Goal: Check status: Check status

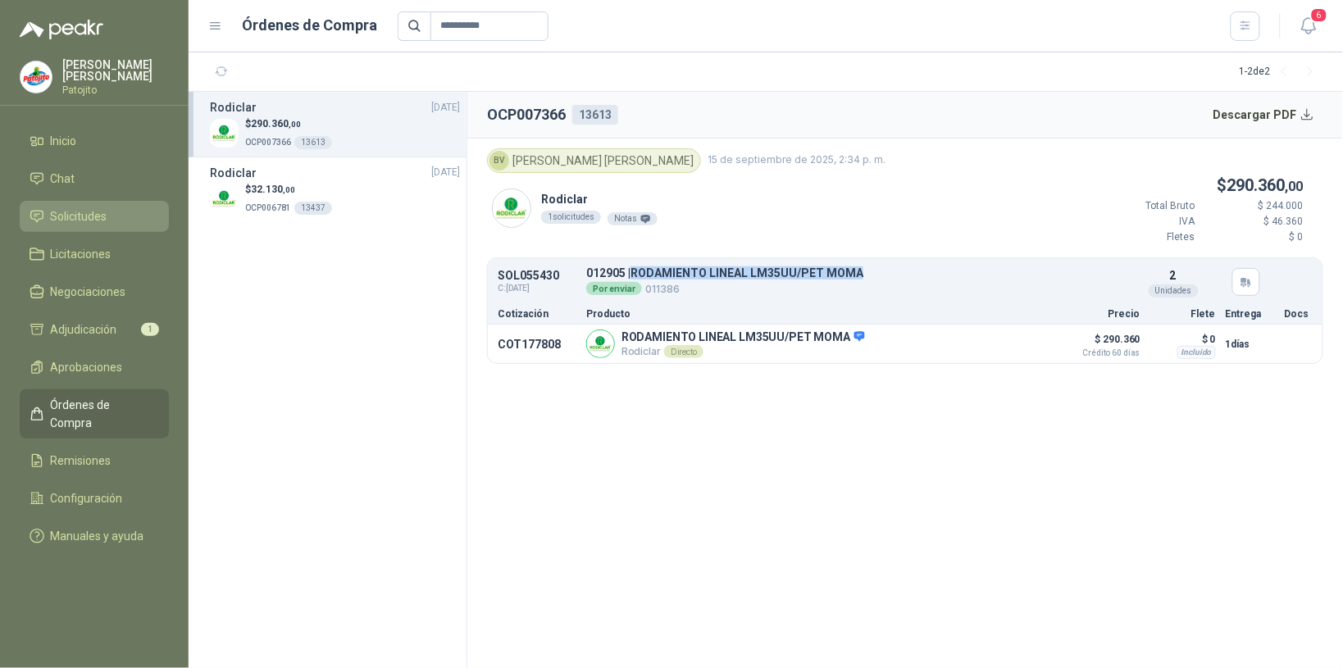
click at [116, 211] on li "Solicitudes" at bounding box center [95, 216] width 130 height 18
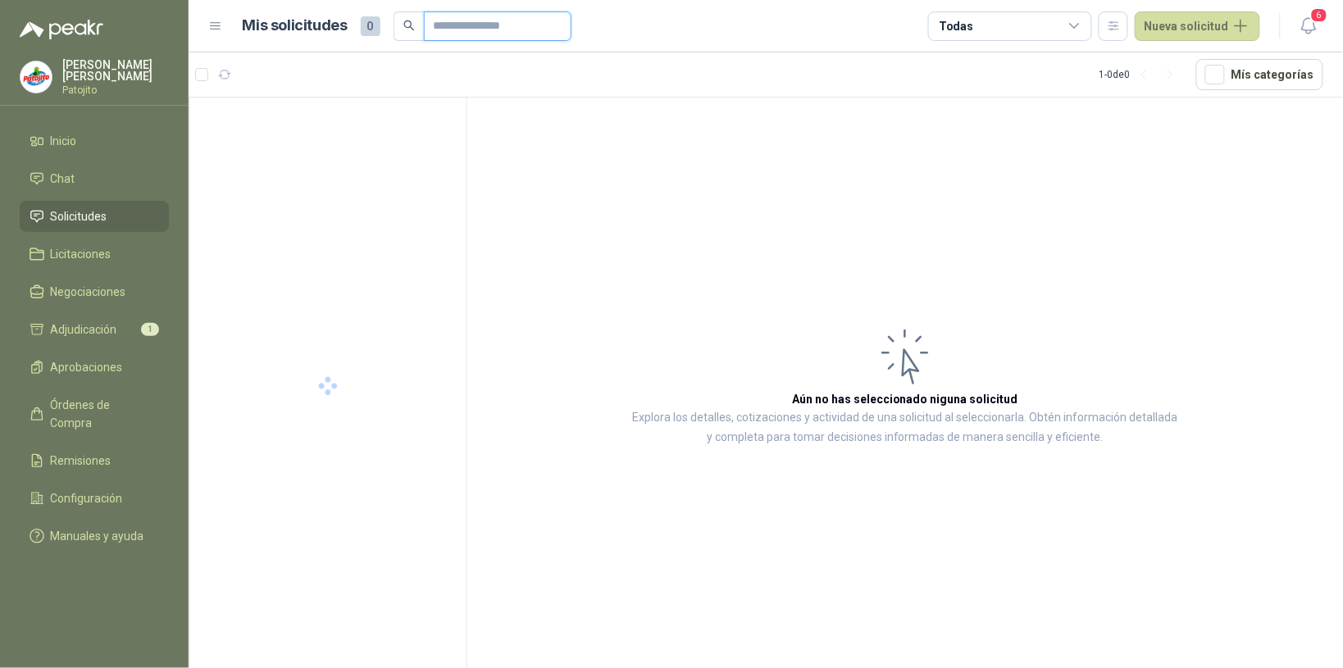
click at [506, 29] on input "text" at bounding box center [491, 26] width 115 height 28
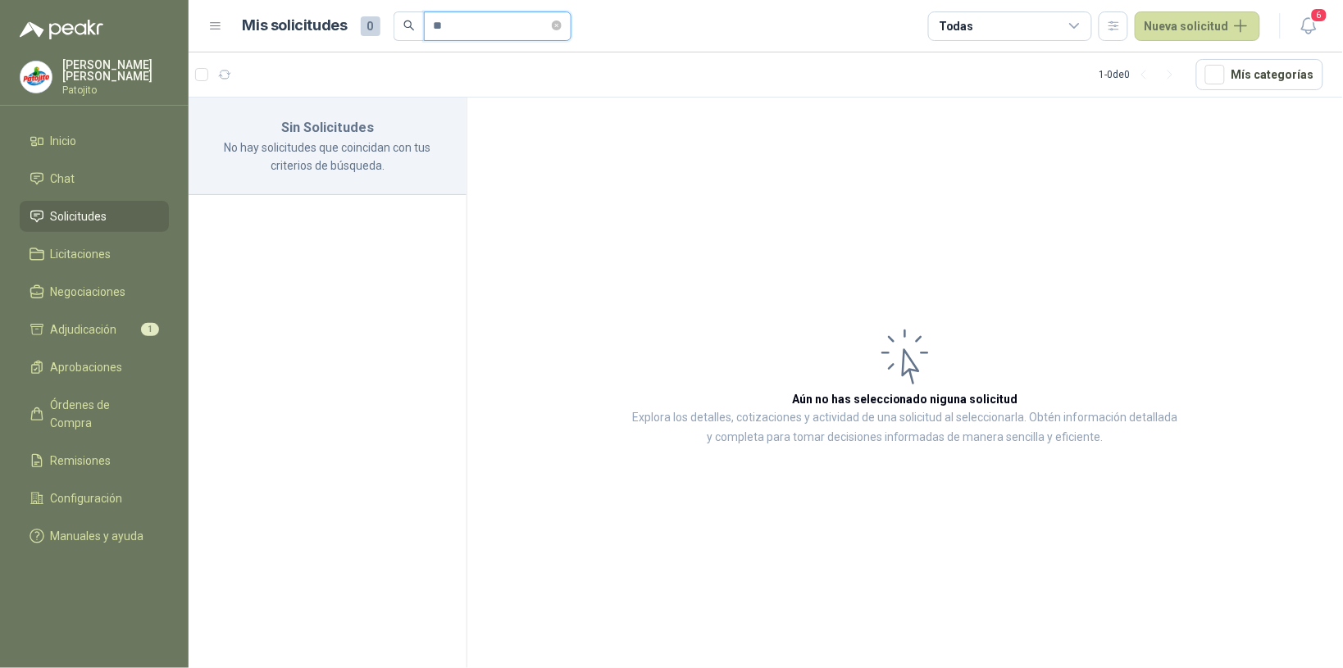
type input "*"
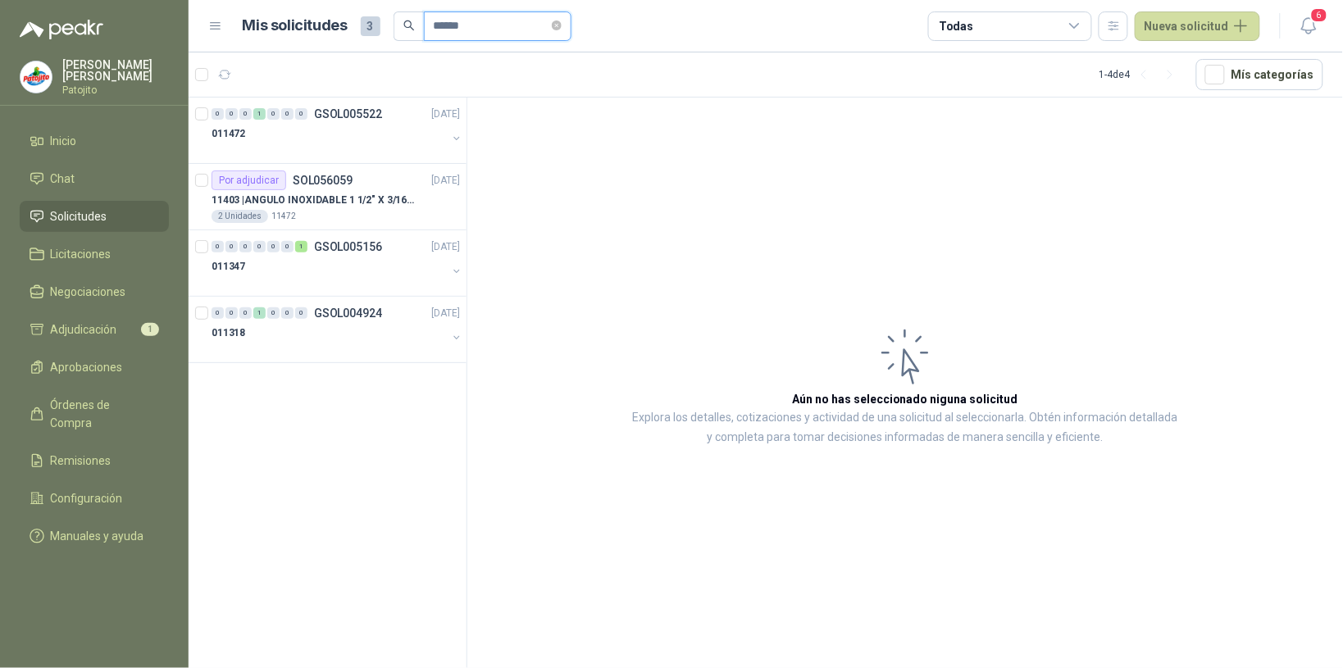
type input "******"
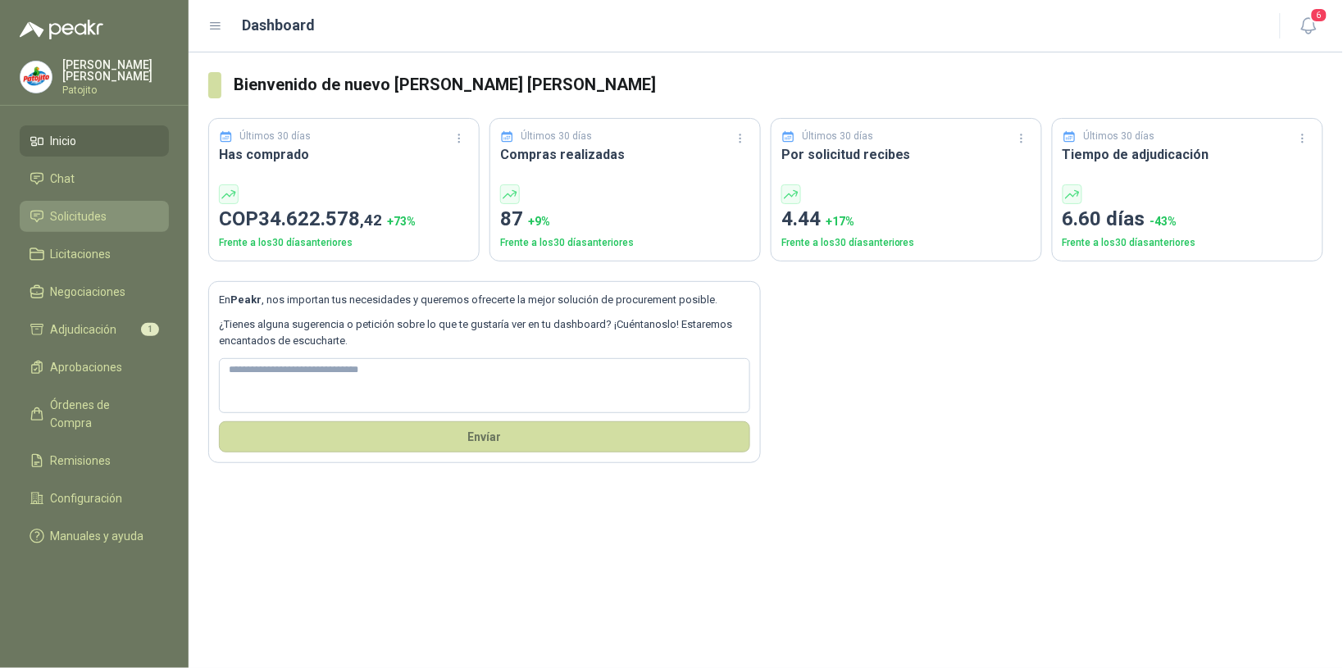
click at [84, 211] on span "Solicitudes" at bounding box center [79, 216] width 57 height 18
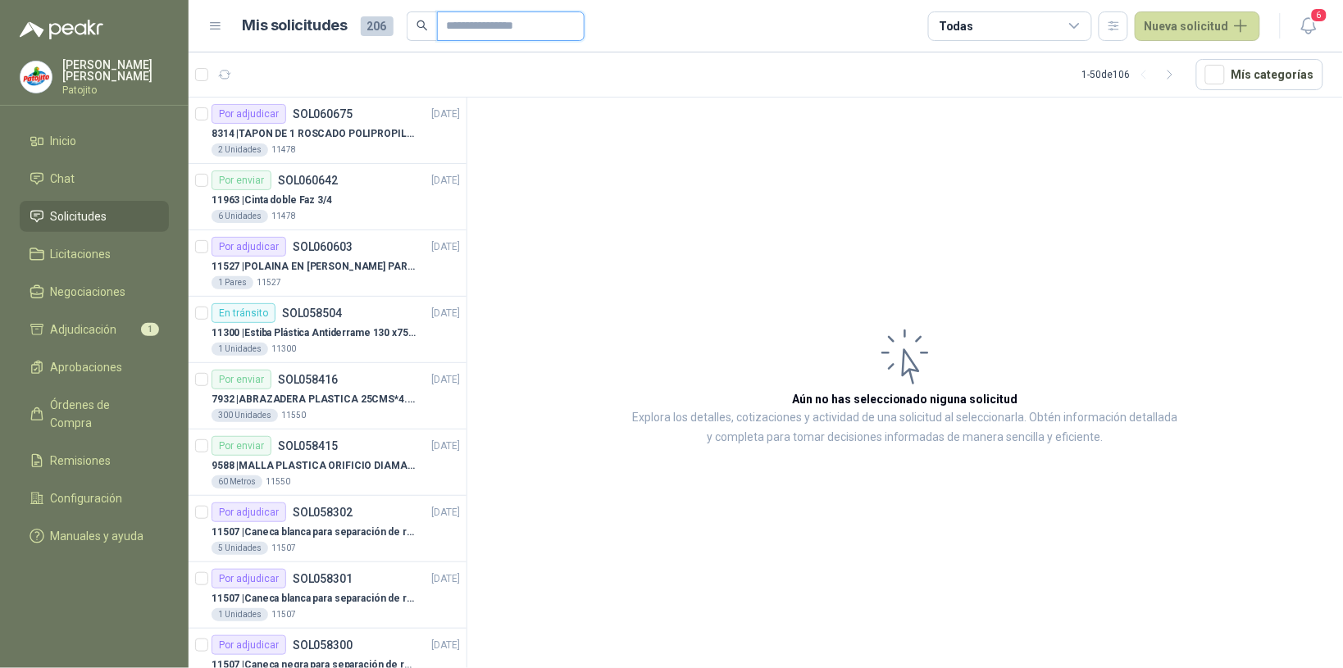
click at [493, 25] on input "text" at bounding box center [504, 26] width 115 height 28
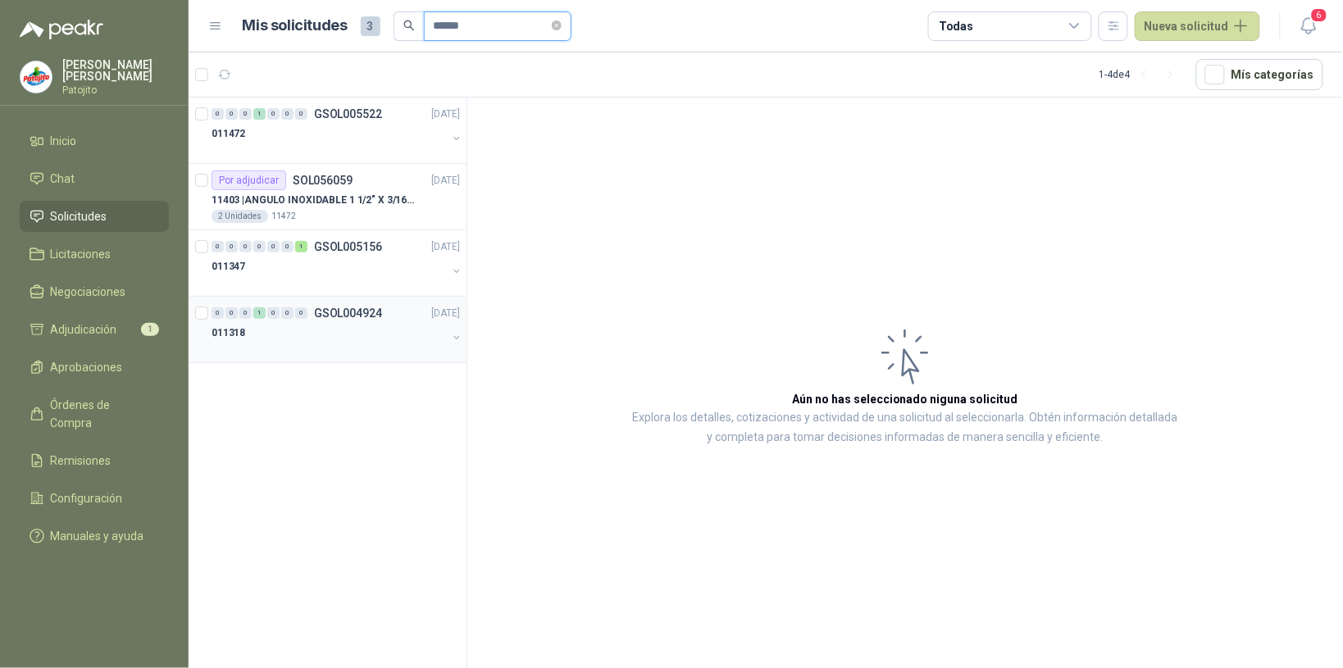
type input "******"
click at [288, 334] on div "011318" at bounding box center [328, 333] width 235 height 20
click at [288, 336] on div "011318" at bounding box center [328, 333] width 235 height 20
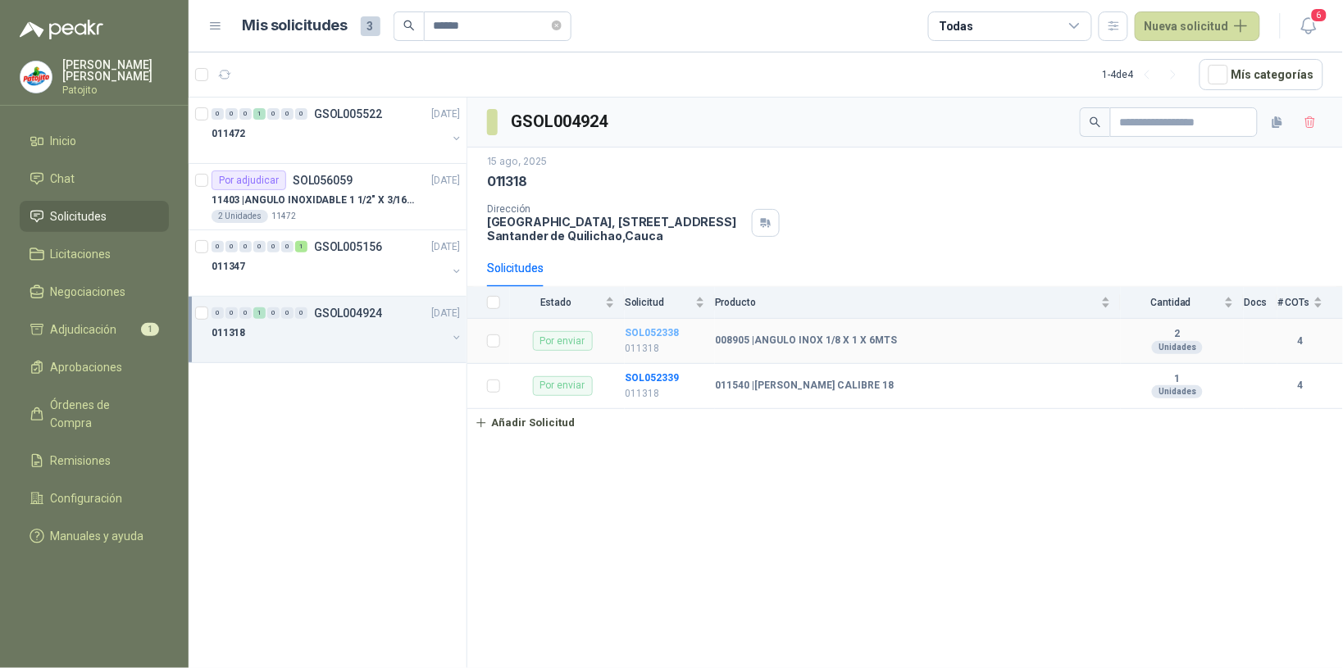
click at [640, 330] on b "SOL052338" at bounding box center [652, 332] width 54 height 11
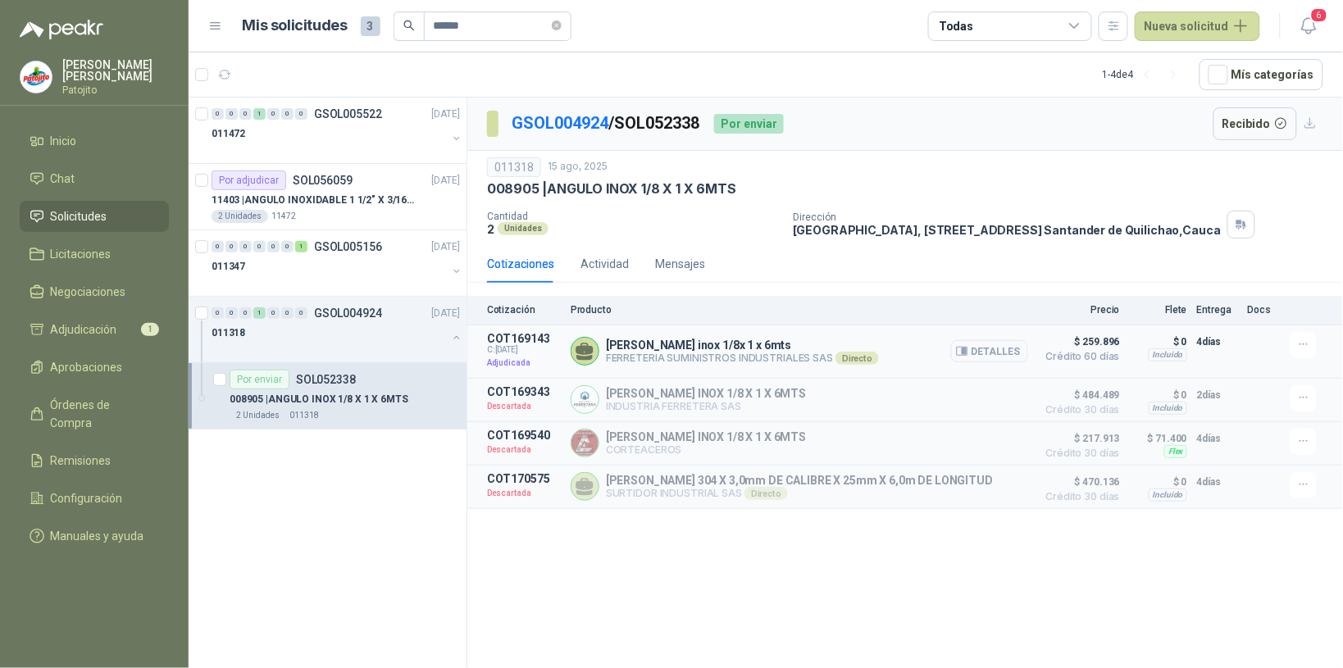
click at [1008, 343] on button "Detalles" at bounding box center [989, 351] width 77 height 22
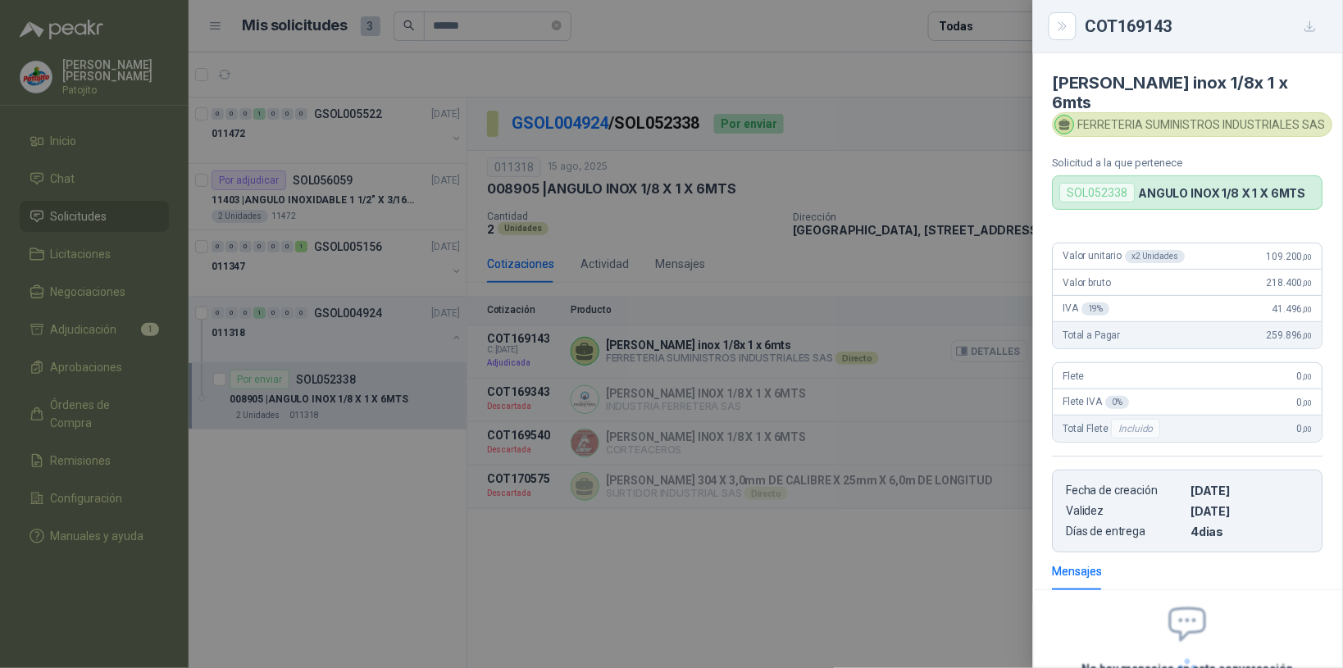
scroll to position [145, 0]
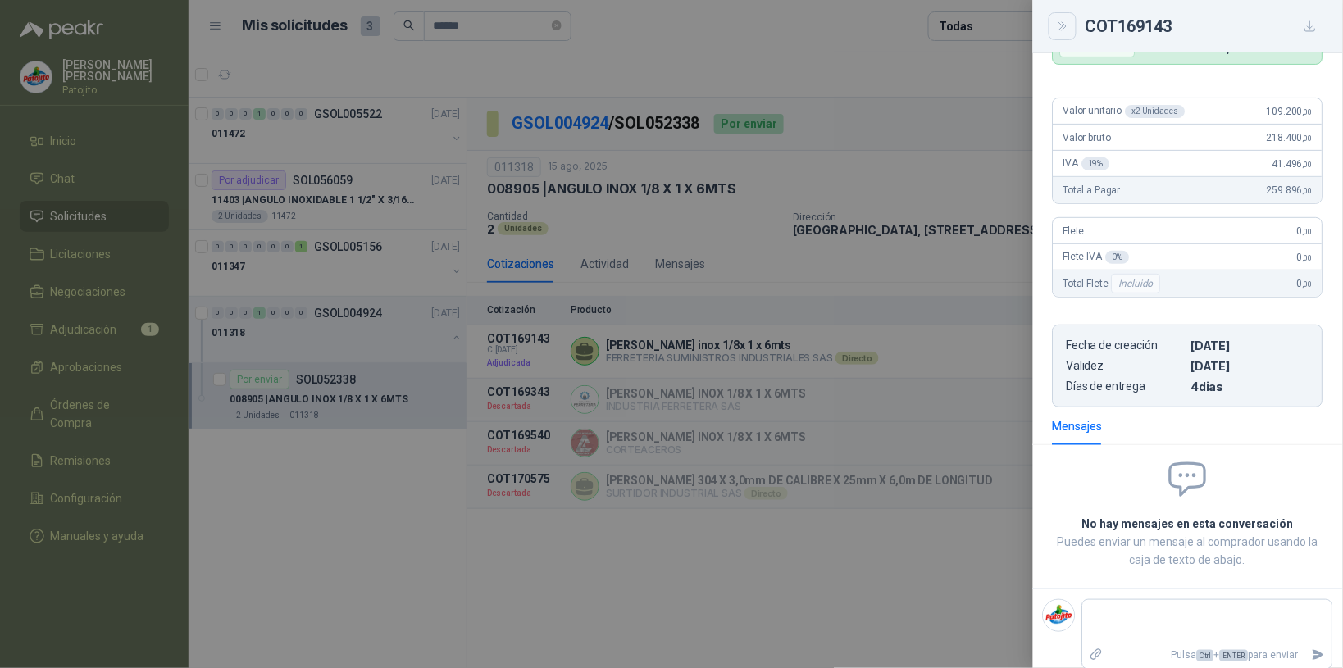
click at [1066, 23] on icon "Close" at bounding box center [1063, 27] width 14 height 14
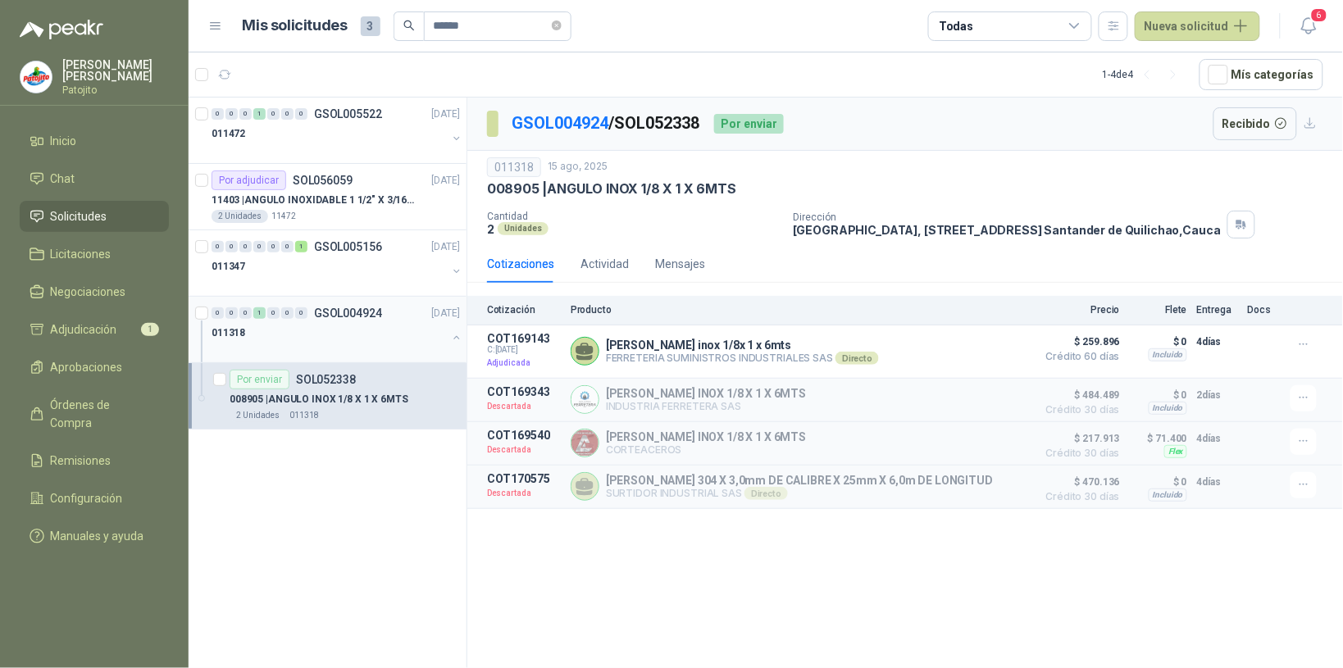
click at [384, 341] on div "011318" at bounding box center [328, 333] width 235 height 20
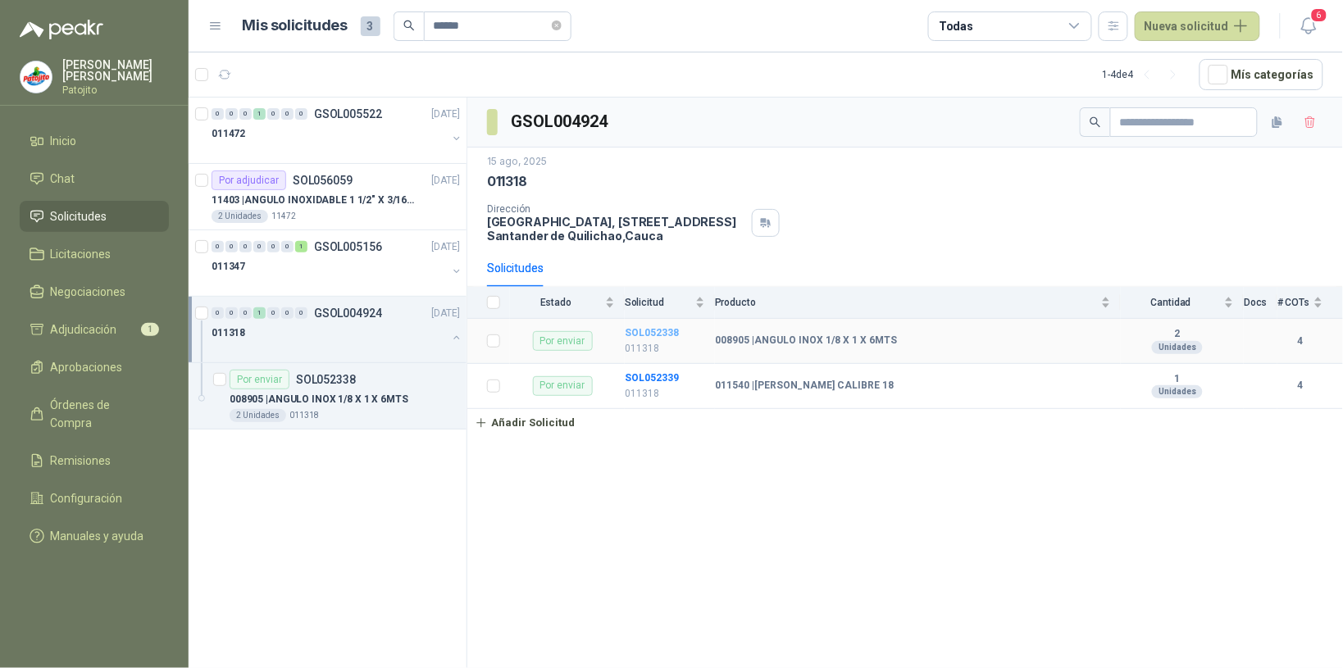
click at [661, 334] on b "SOL052338" at bounding box center [652, 332] width 54 height 11
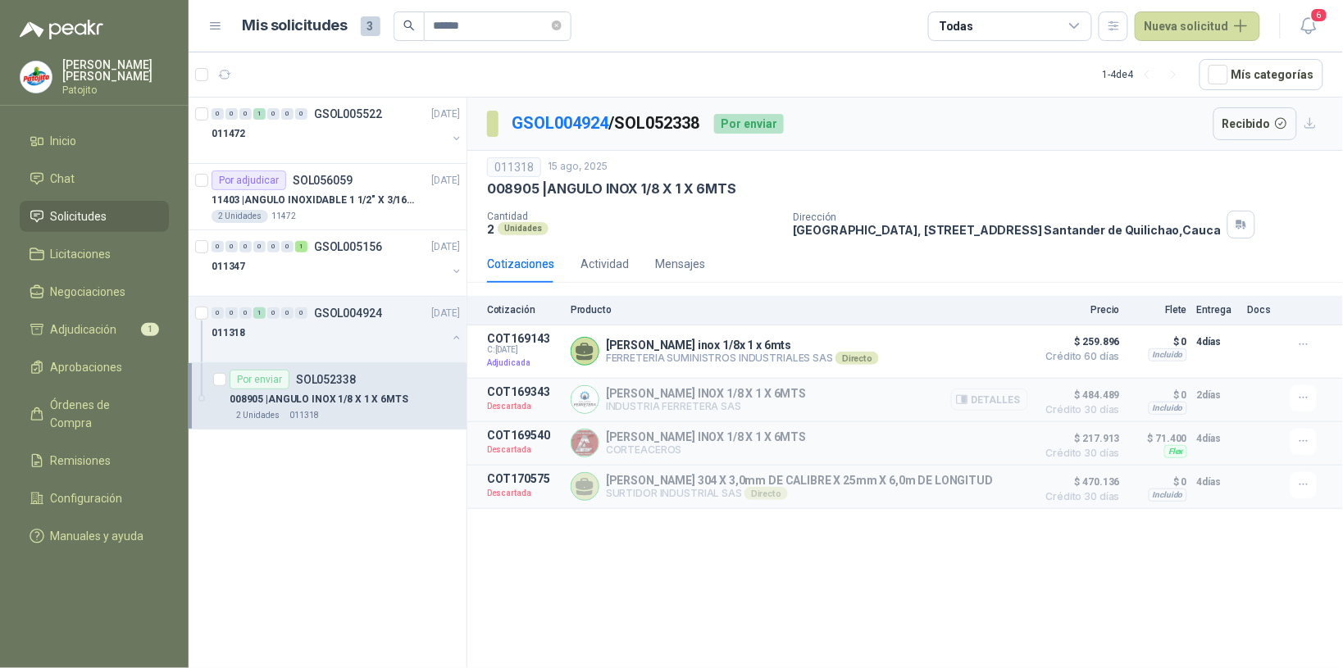
click at [994, 402] on button "Detalles" at bounding box center [989, 400] width 77 height 22
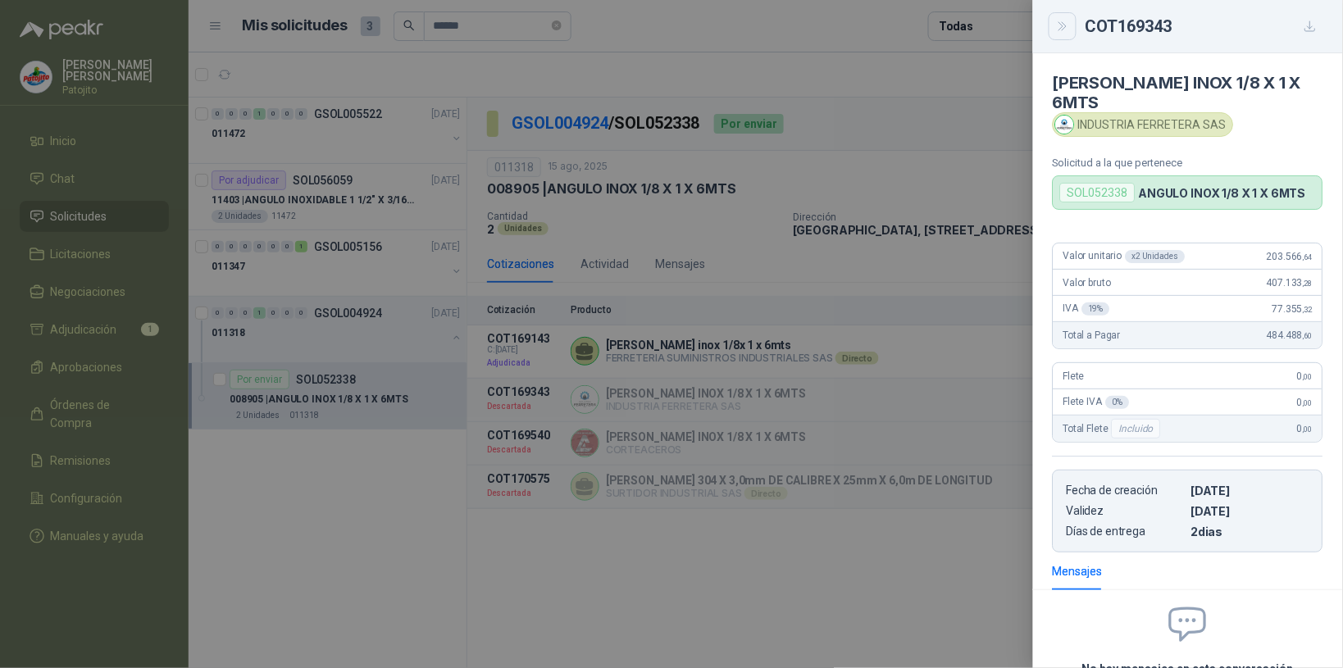
click at [1057, 26] on icon "Close" at bounding box center [1063, 27] width 14 height 14
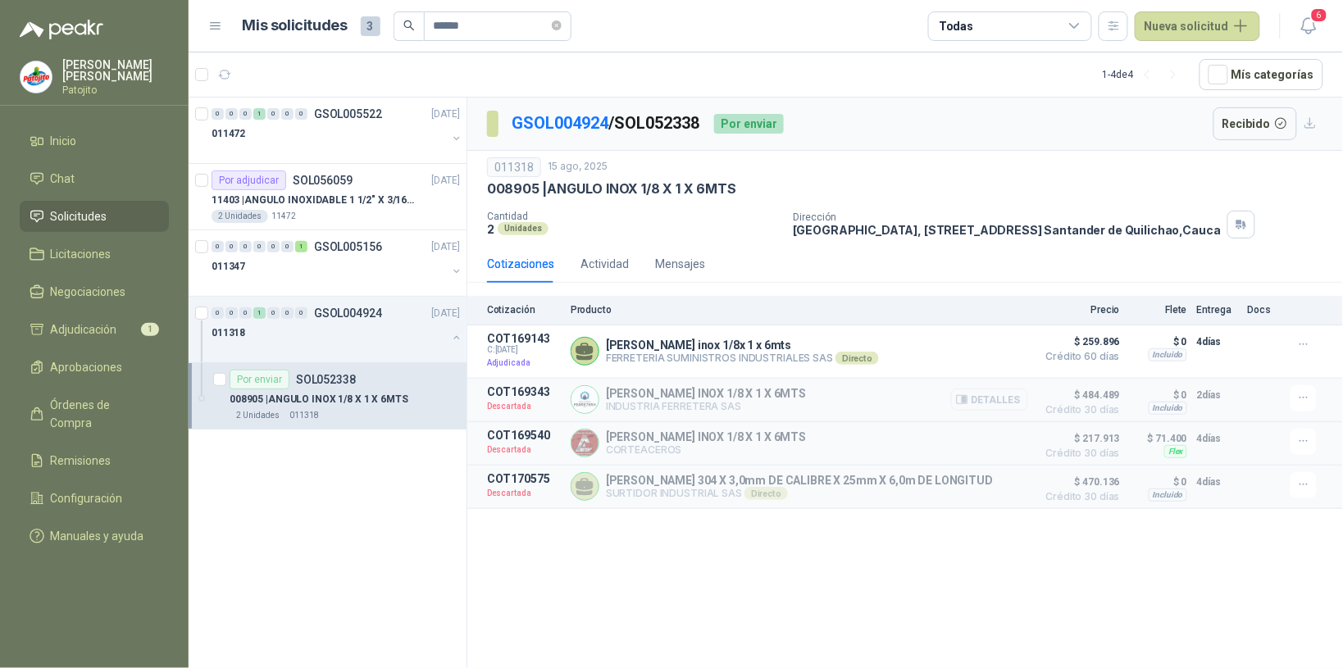
click at [1004, 400] on button "Detalles" at bounding box center [989, 400] width 77 height 22
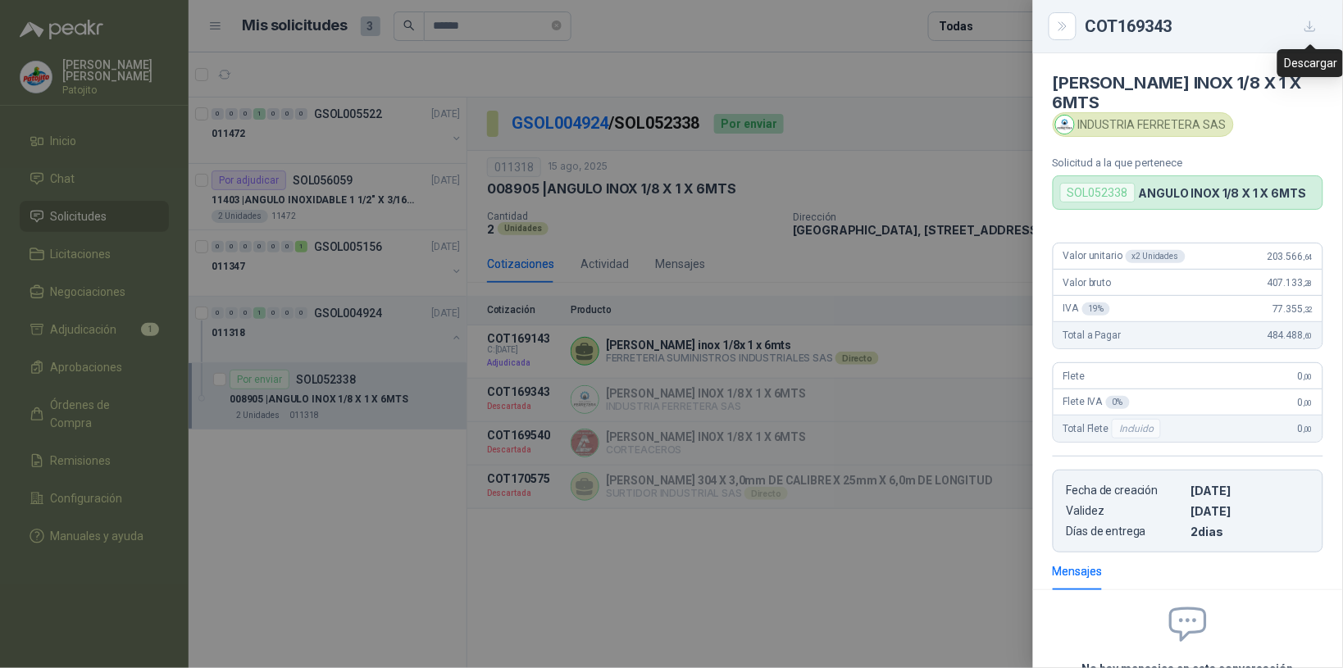
click at [1305, 25] on icon "button" at bounding box center [1310, 27] width 14 height 14
click at [1310, 17] on button "button" at bounding box center [1310, 26] width 26 height 26
click at [1066, 20] on icon "Close" at bounding box center [1063, 27] width 14 height 14
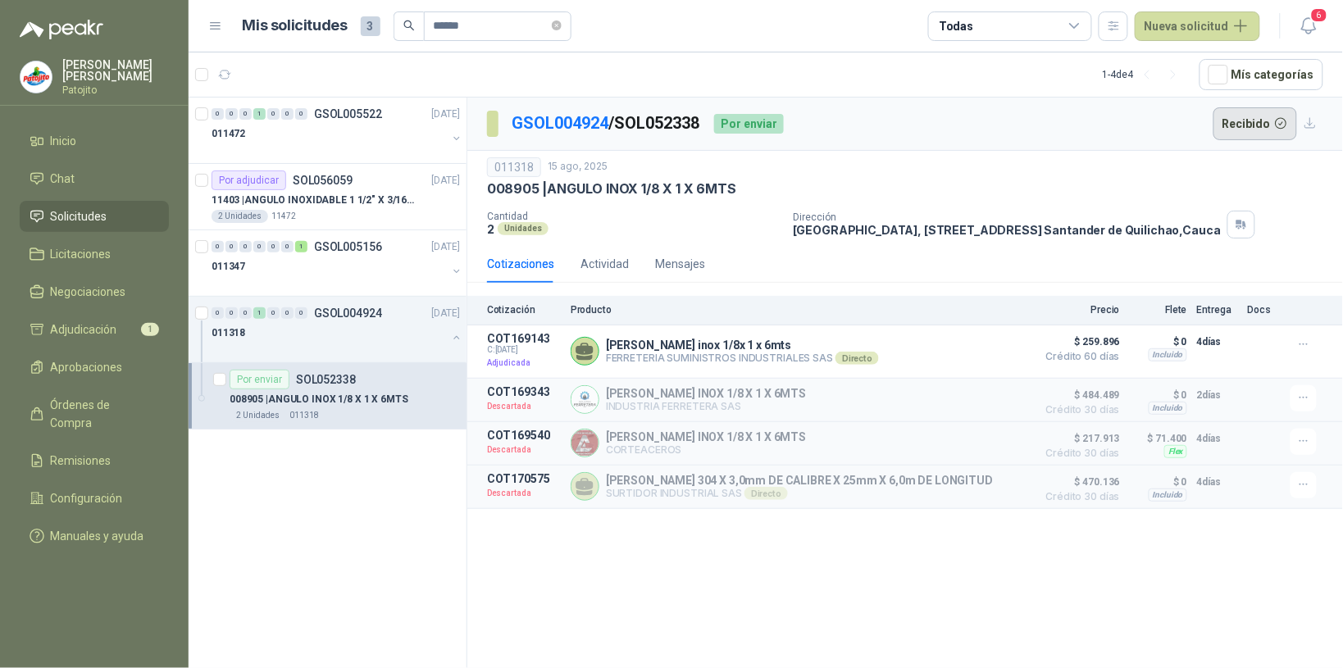
click at [1260, 125] on button "Recibido" at bounding box center [1255, 123] width 84 height 33
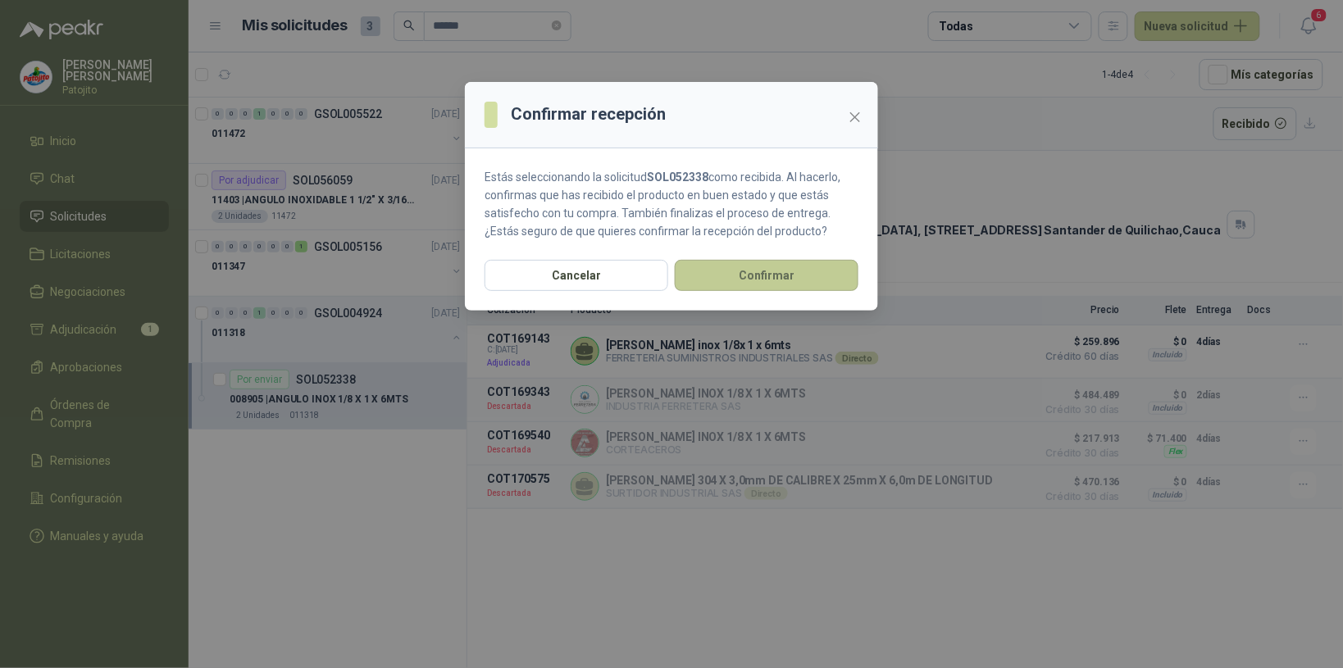
click at [771, 276] on button "Confirmar" at bounding box center [767, 275] width 184 height 31
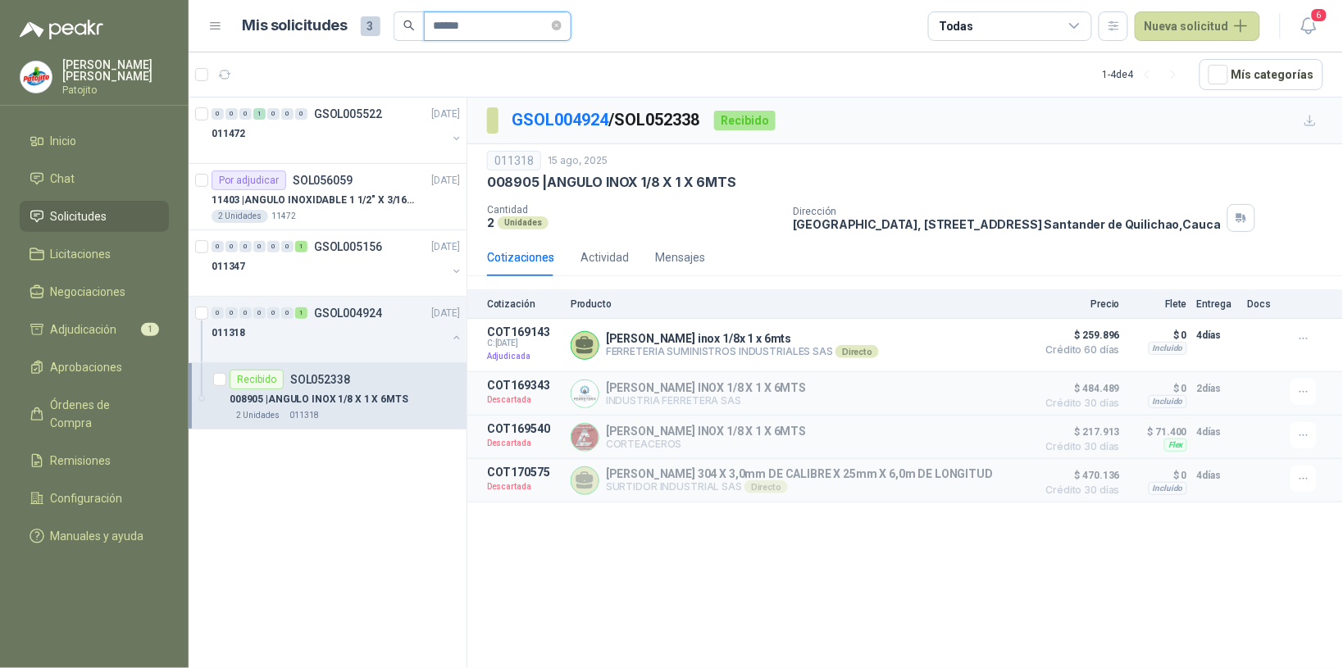
click at [484, 27] on input "******" at bounding box center [491, 26] width 115 height 28
type input "*"
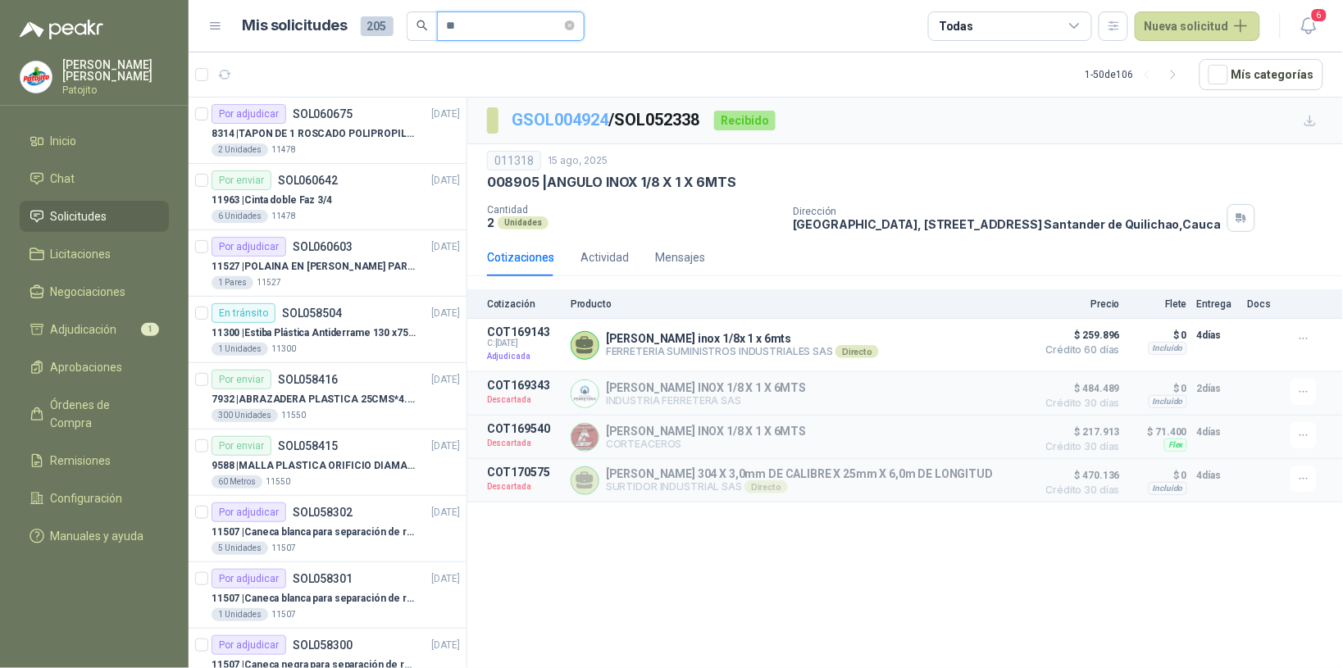
type input "*"
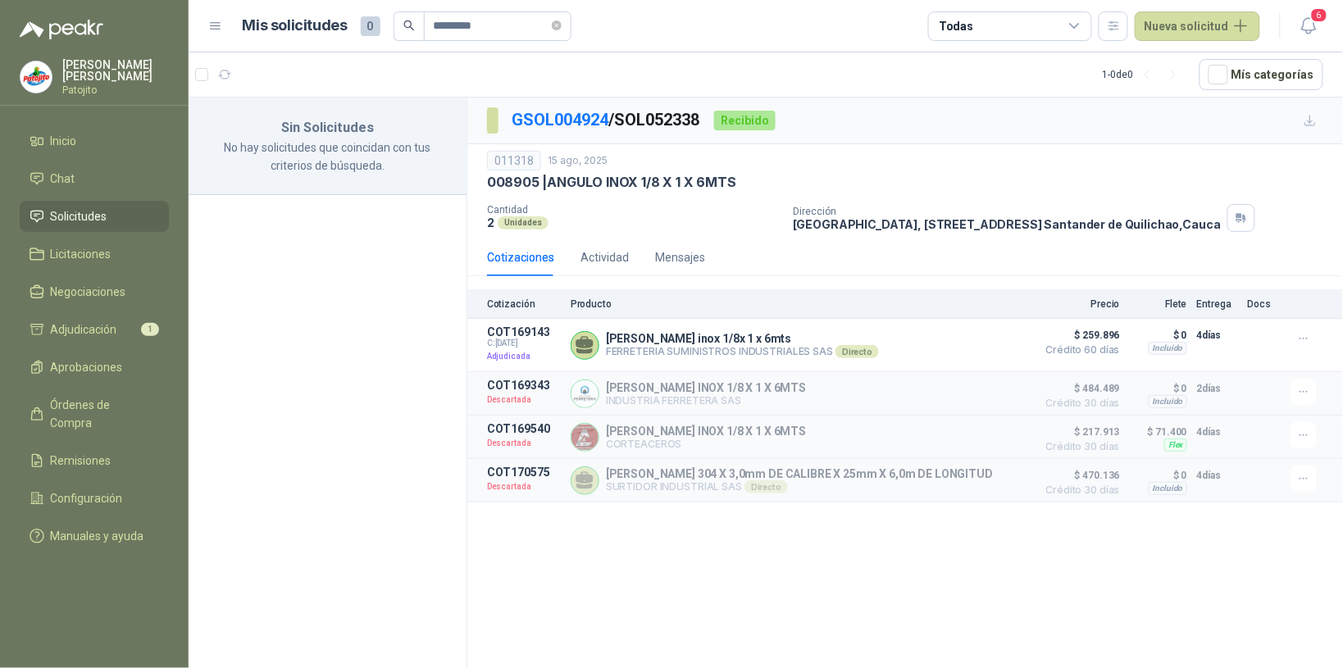
click at [148, 213] on li "Solicitudes" at bounding box center [95, 216] width 130 height 18
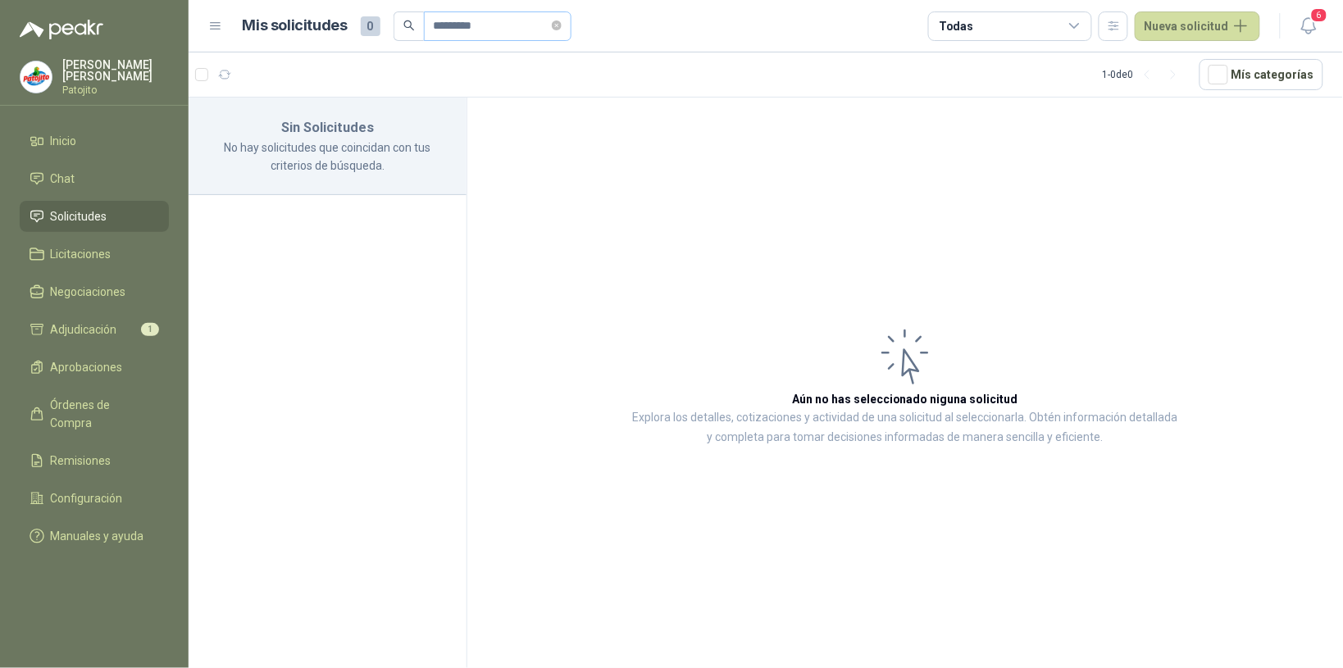
click at [571, 26] on span "*********" at bounding box center [498, 26] width 148 height 30
click at [507, 33] on input "*********" at bounding box center [491, 26] width 115 height 28
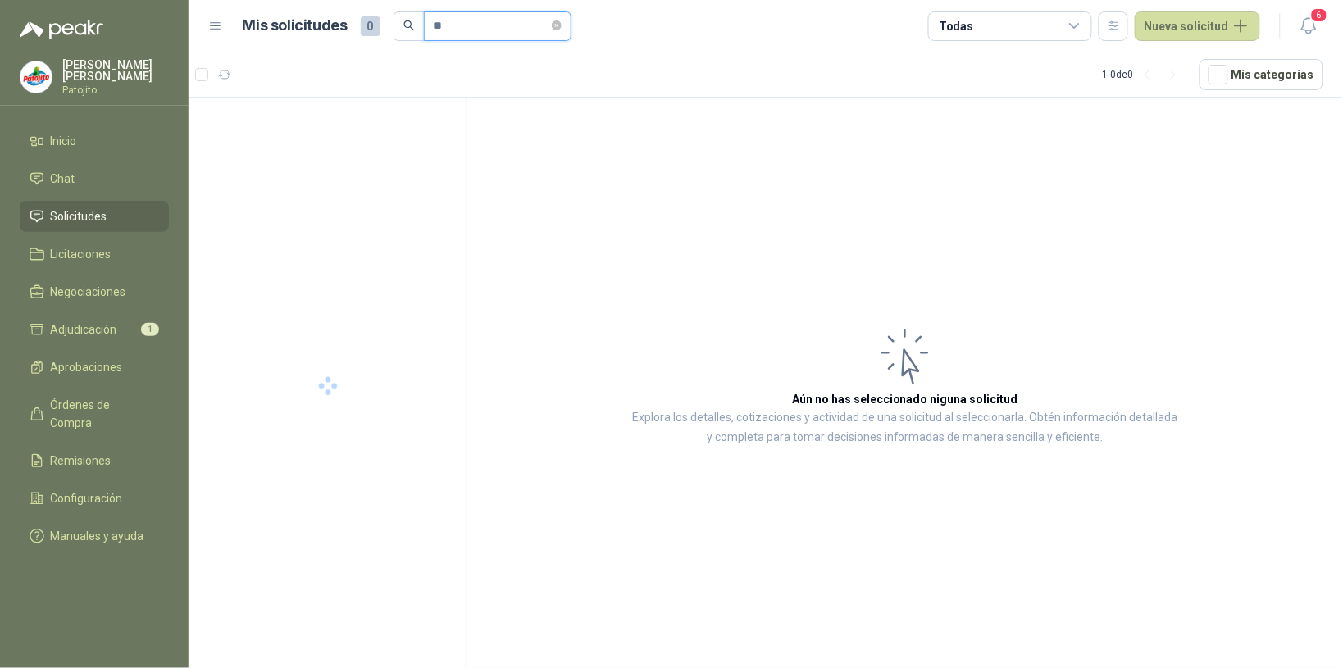
type input "*"
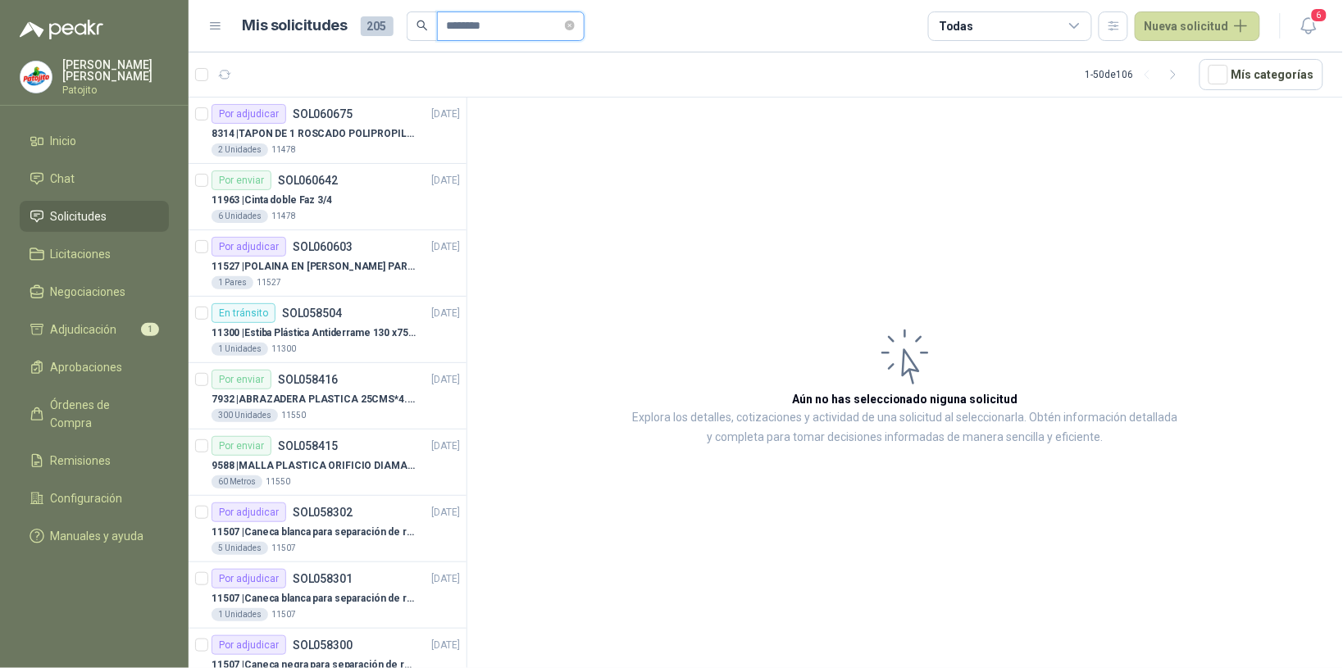
type input "*********"
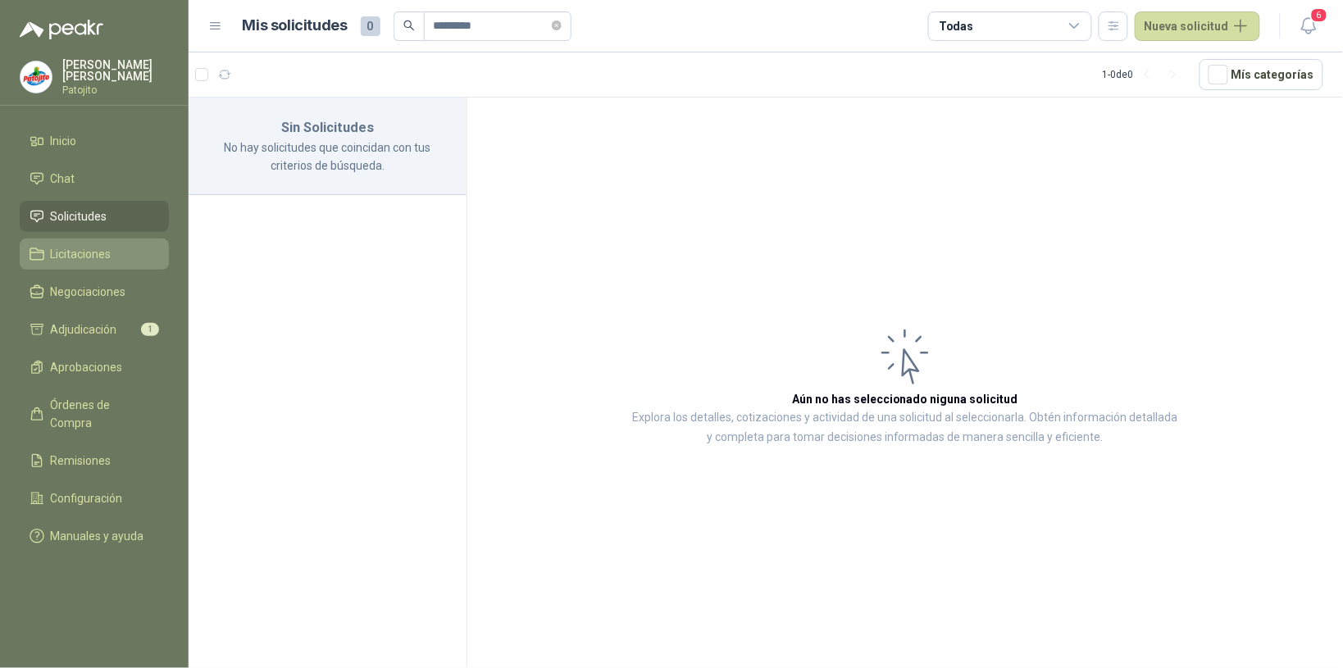
click at [113, 248] on li "Licitaciones" at bounding box center [95, 254] width 130 height 18
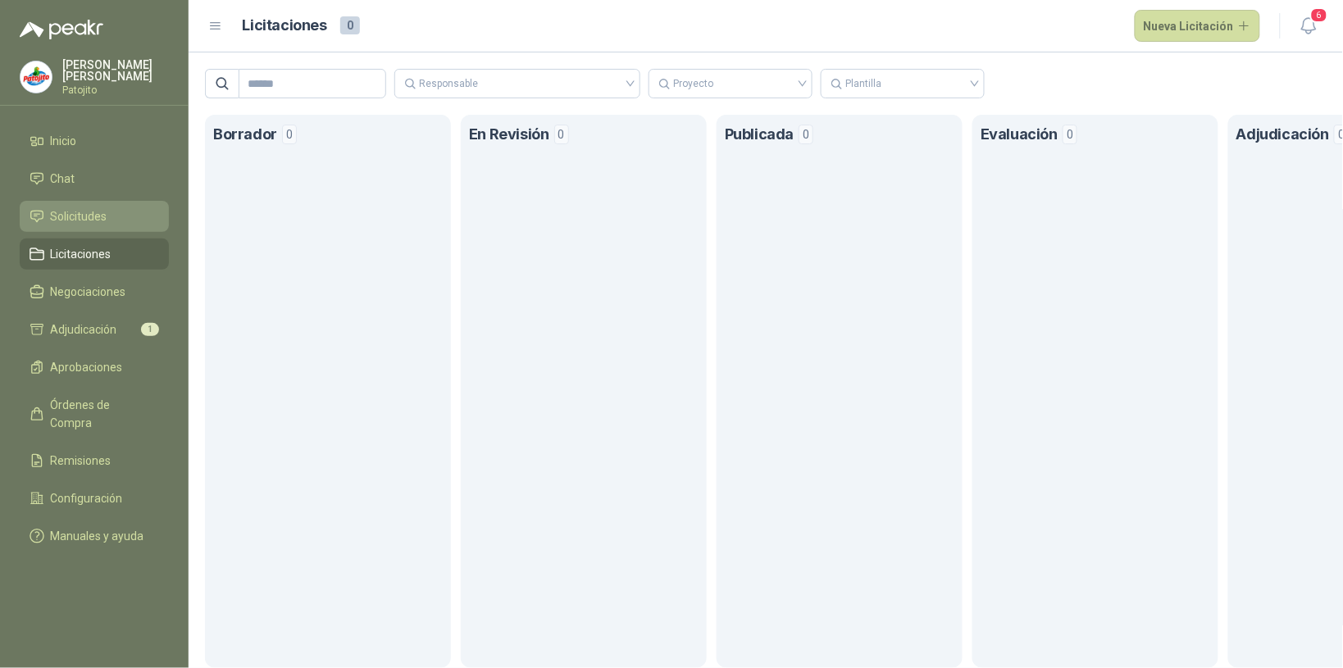
click at [127, 213] on li "Solicitudes" at bounding box center [95, 216] width 130 height 18
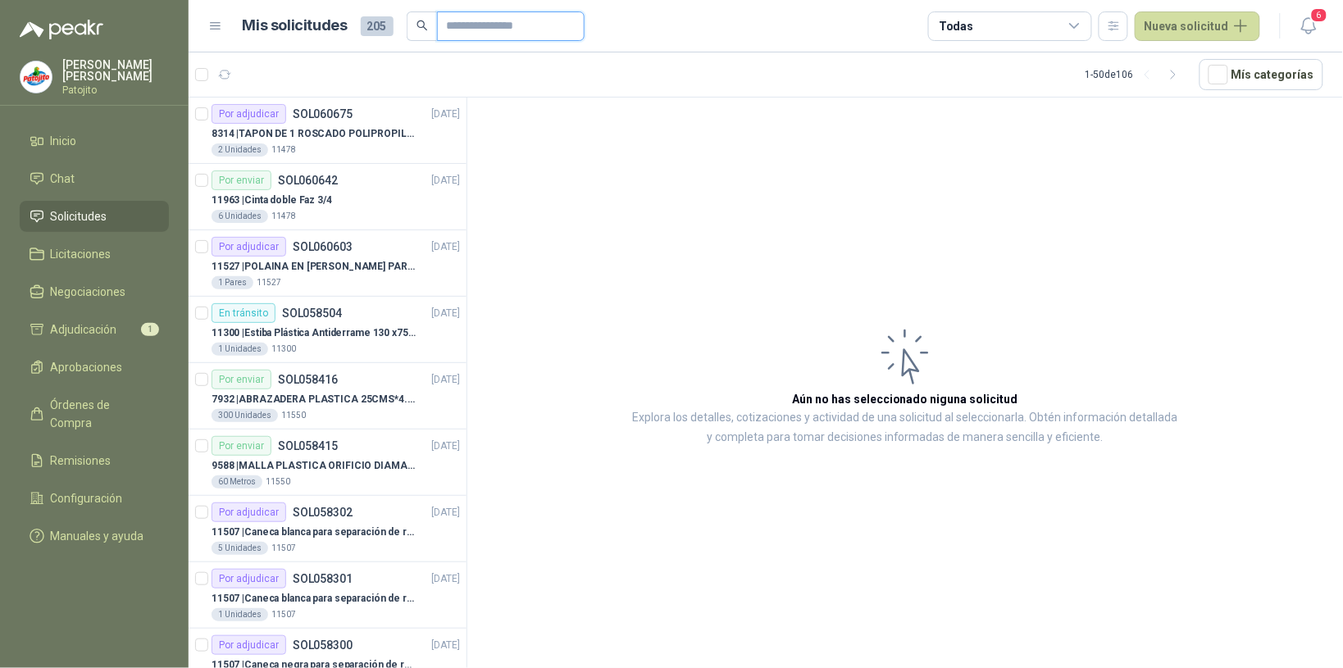
click at [507, 21] on input "text" at bounding box center [504, 26] width 115 height 28
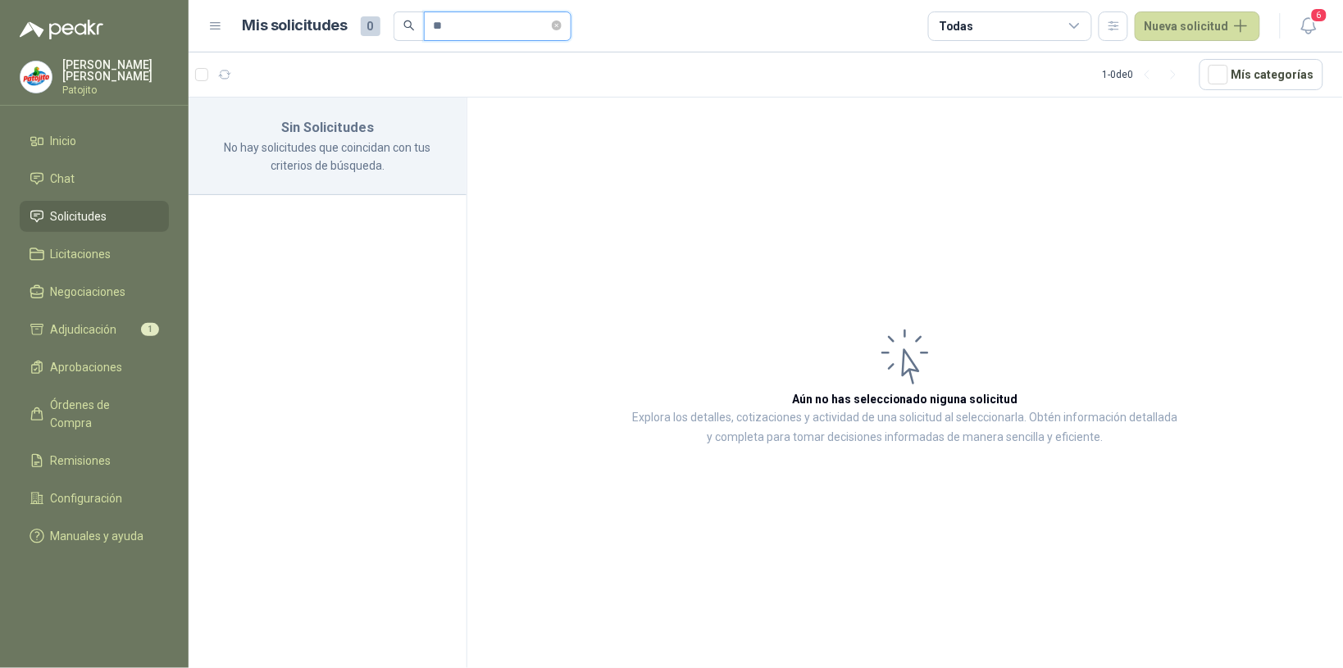
type input "*"
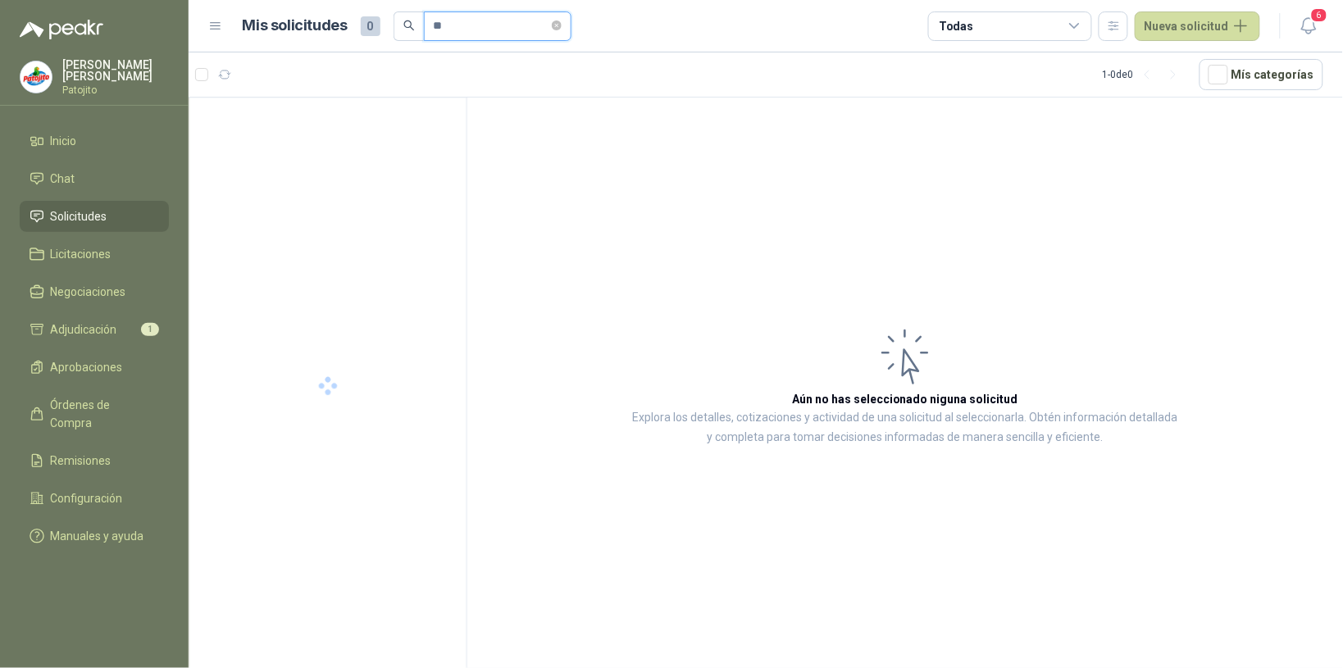
type input "*"
click at [277, 138] on div "011347" at bounding box center [328, 134] width 235 height 20
click at [277, 137] on div "011347" at bounding box center [328, 134] width 235 height 20
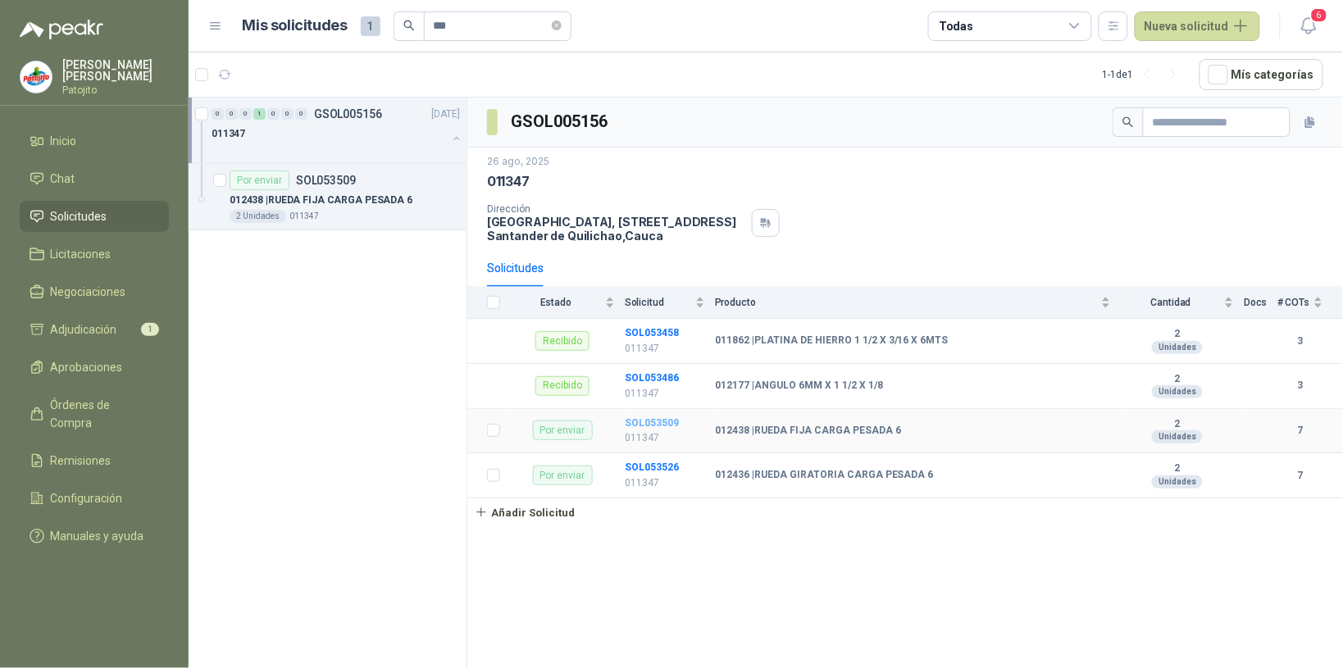
click at [649, 420] on b "SOL053509" at bounding box center [652, 422] width 54 height 11
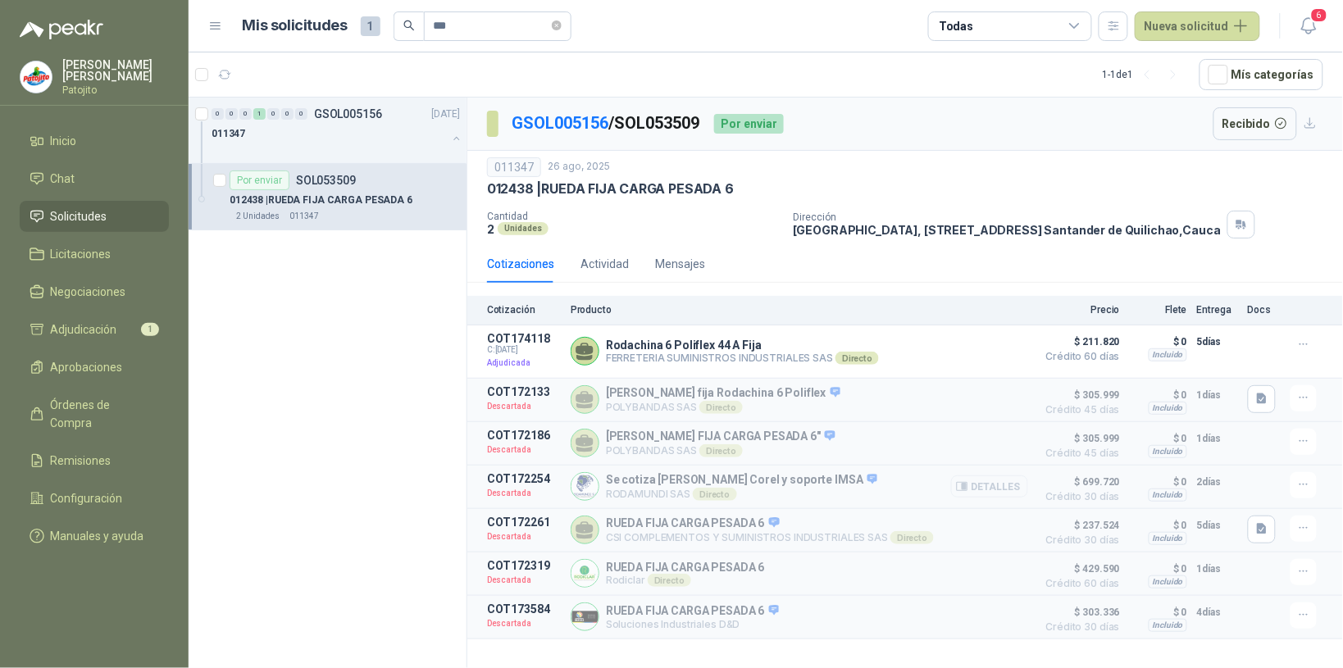
click at [1010, 492] on button "Detalles" at bounding box center [989, 486] width 77 height 22
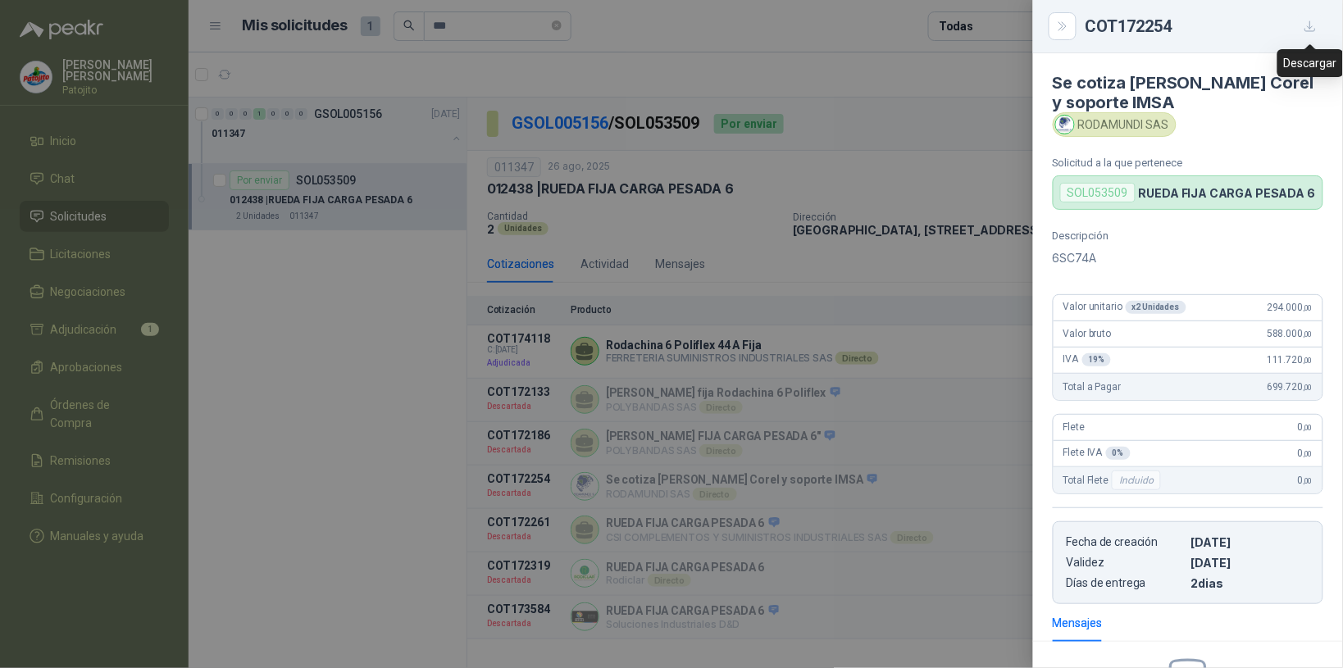
click at [1308, 29] on icon "button" at bounding box center [1310, 27] width 14 height 14
click at [1059, 29] on icon "Close" at bounding box center [1063, 27] width 14 height 14
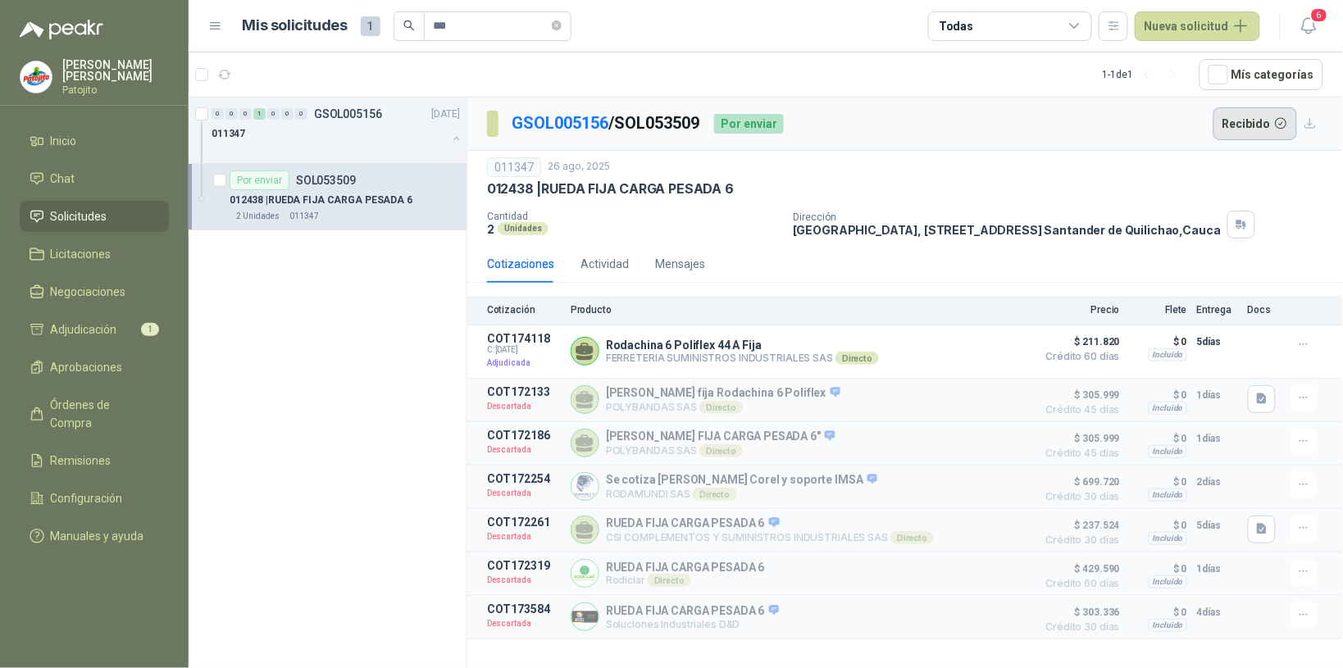
click at [1254, 121] on button "Recibido" at bounding box center [1255, 123] width 84 height 33
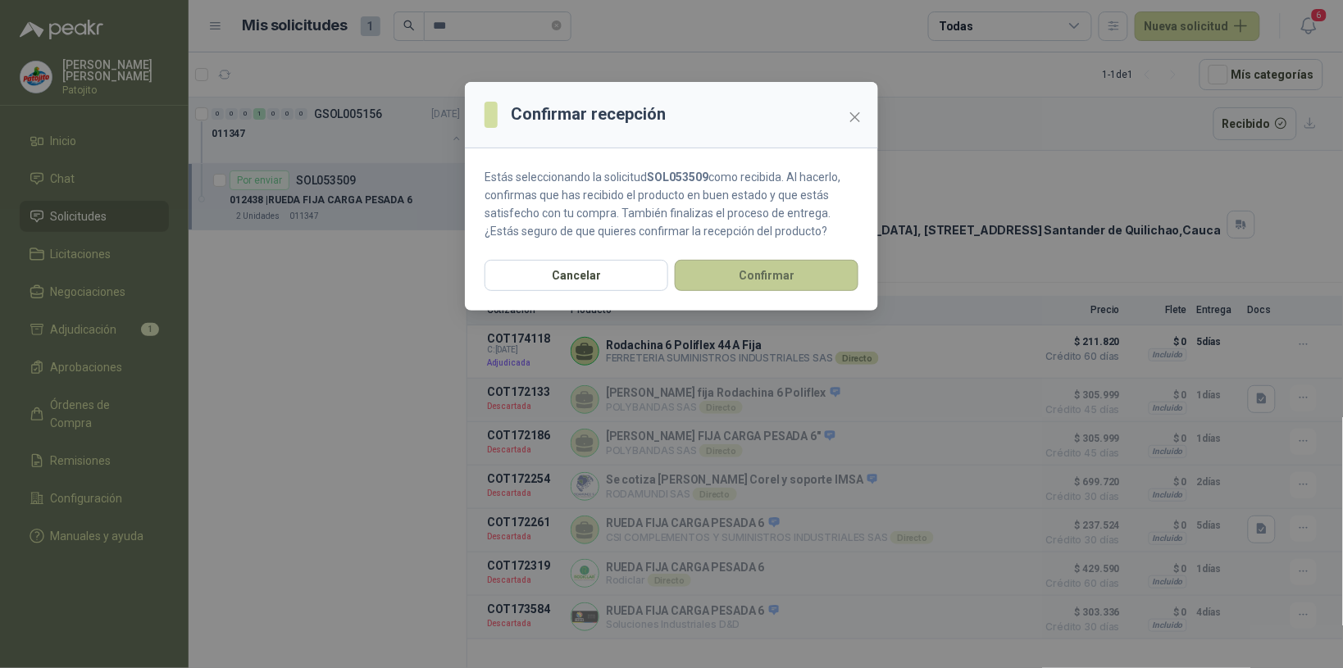
click at [730, 272] on button "Confirmar" at bounding box center [767, 275] width 184 height 31
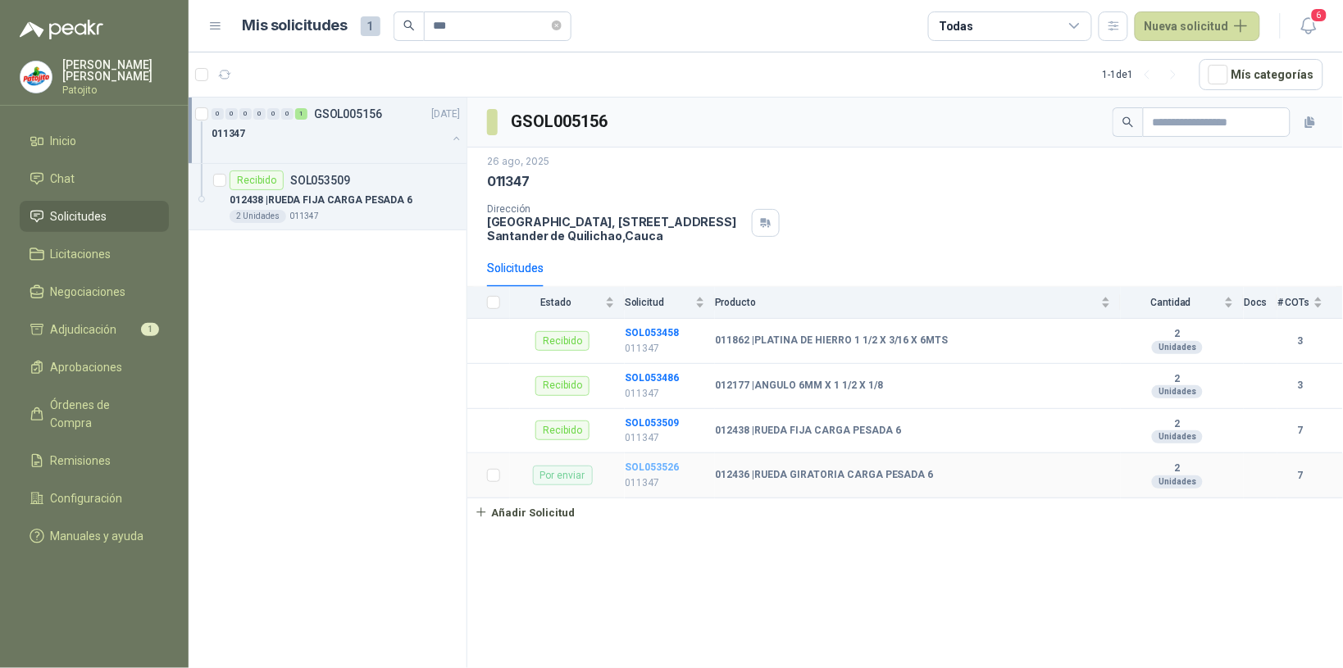
click at [656, 464] on b "SOL053526" at bounding box center [652, 467] width 54 height 11
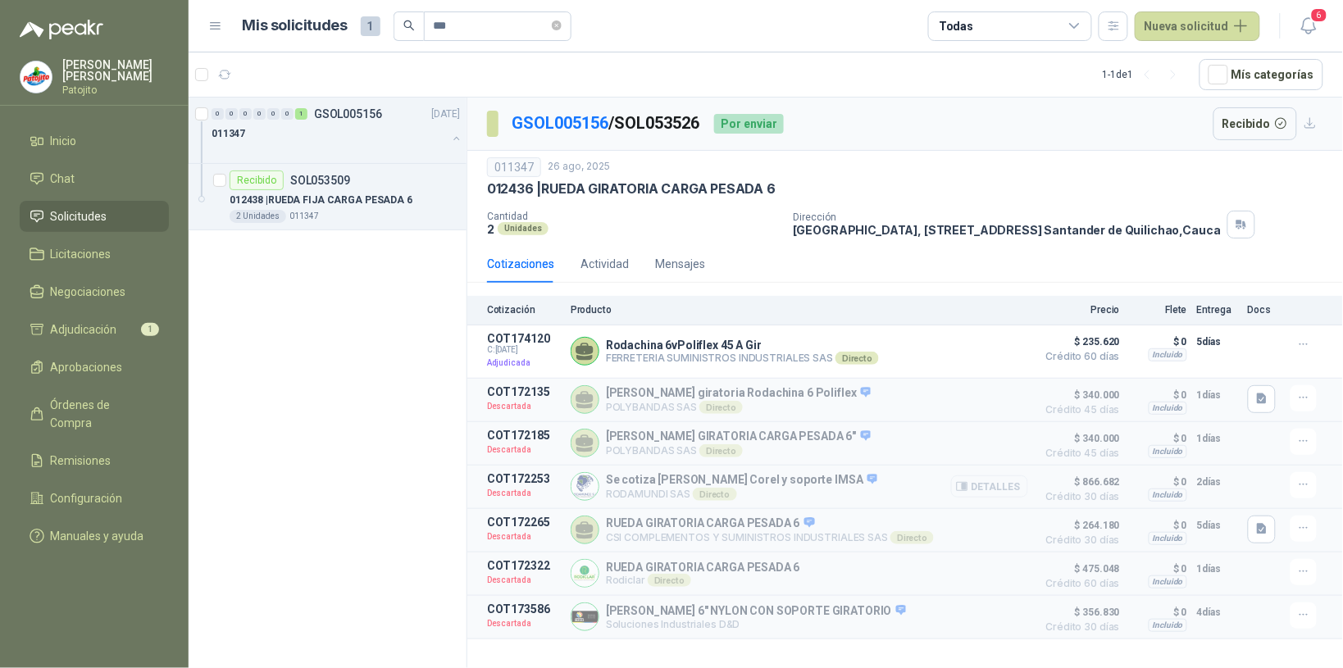
click at [998, 489] on button "Detalles" at bounding box center [989, 486] width 77 height 22
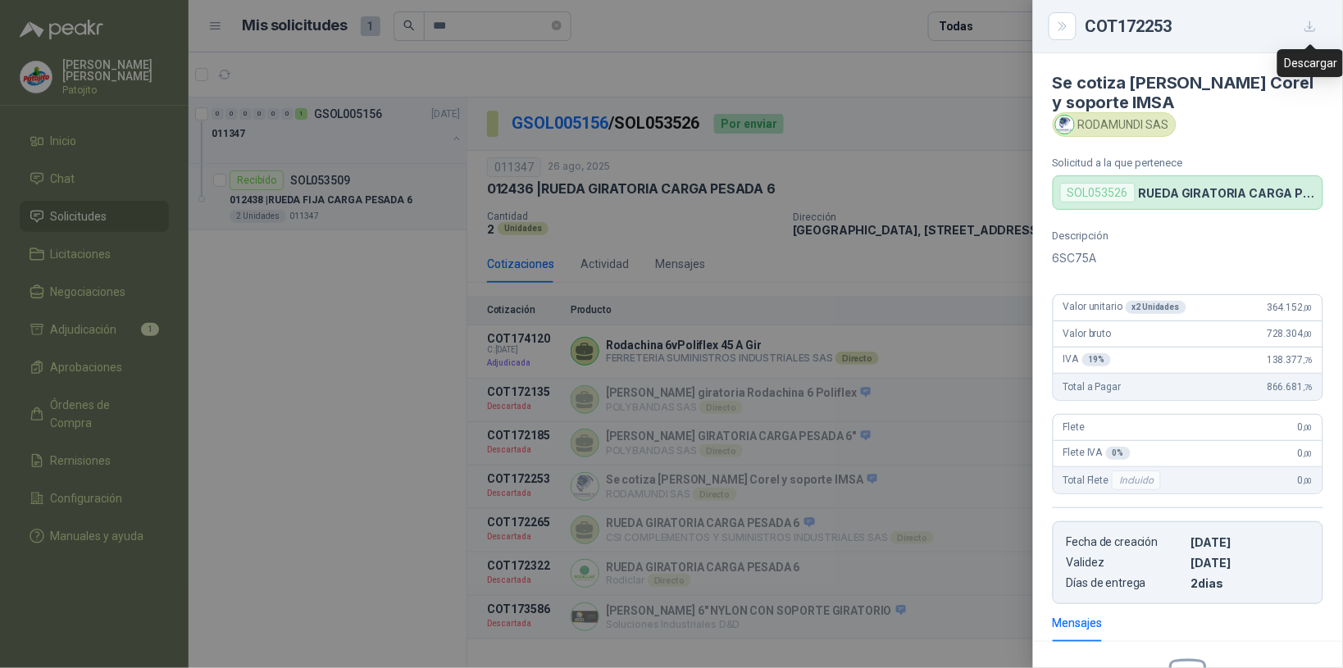
click at [1312, 25] on icon "button" at bounding box center [1310, 27] width 14 height 14
click at [1062, 23] on icon "Close" at bounding box center [1063, 27] width 14 height 14
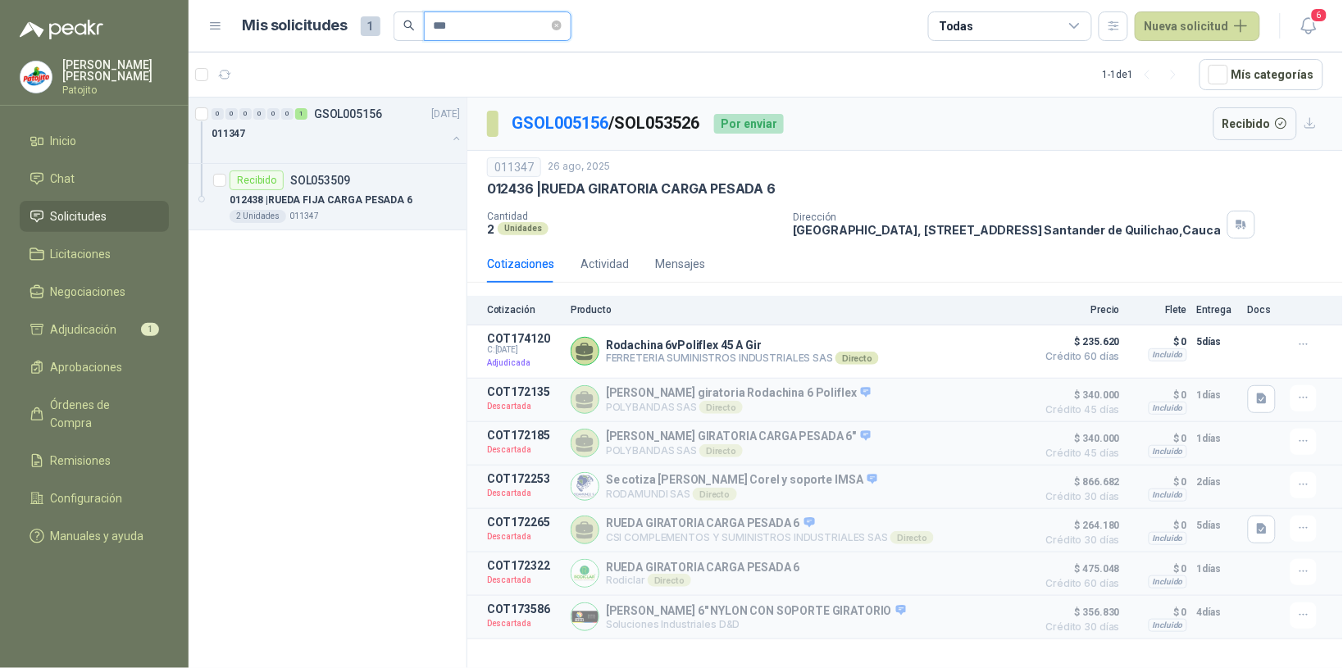
click at [478, 19] on input "***" at bounding box center [491, 26] width 115 height 28
type input "*"
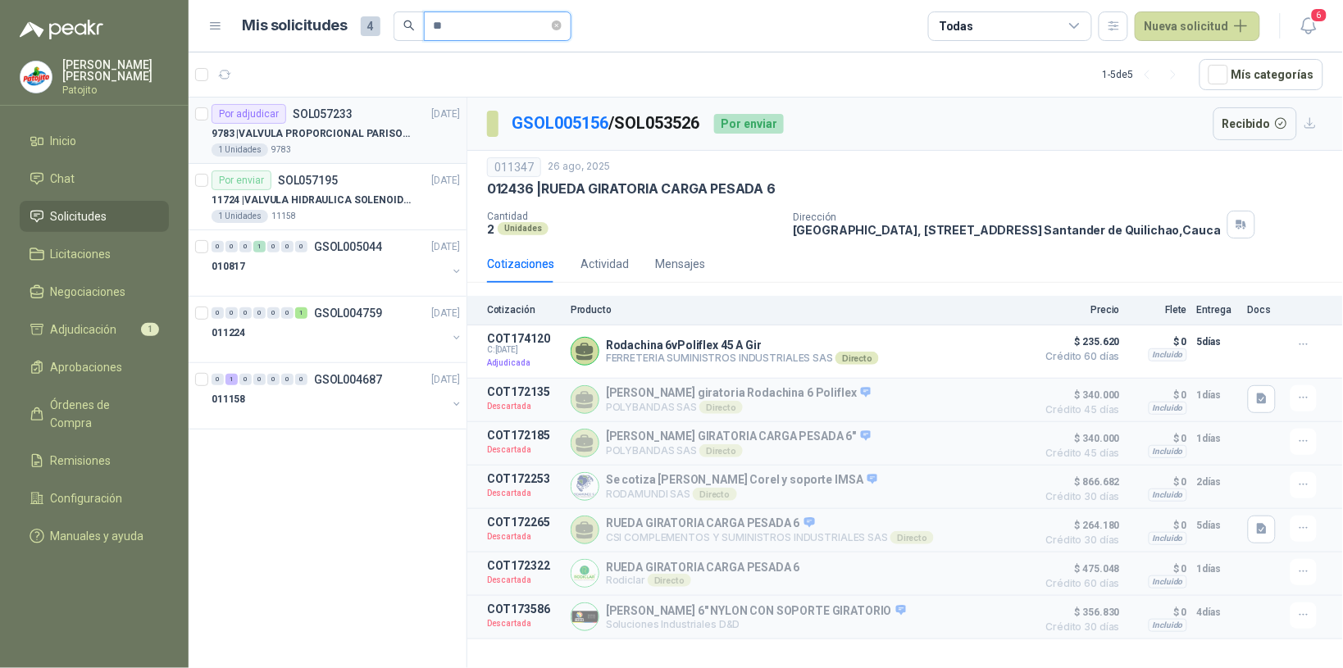
type input "*"
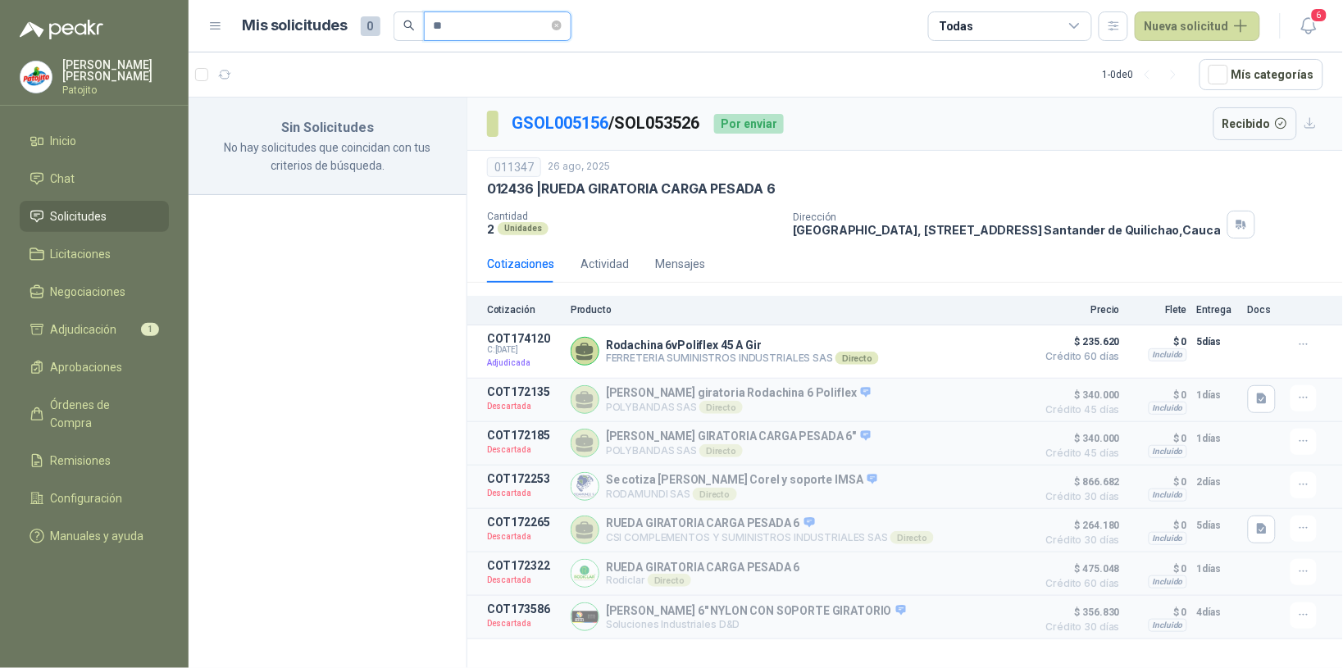
type input "*"
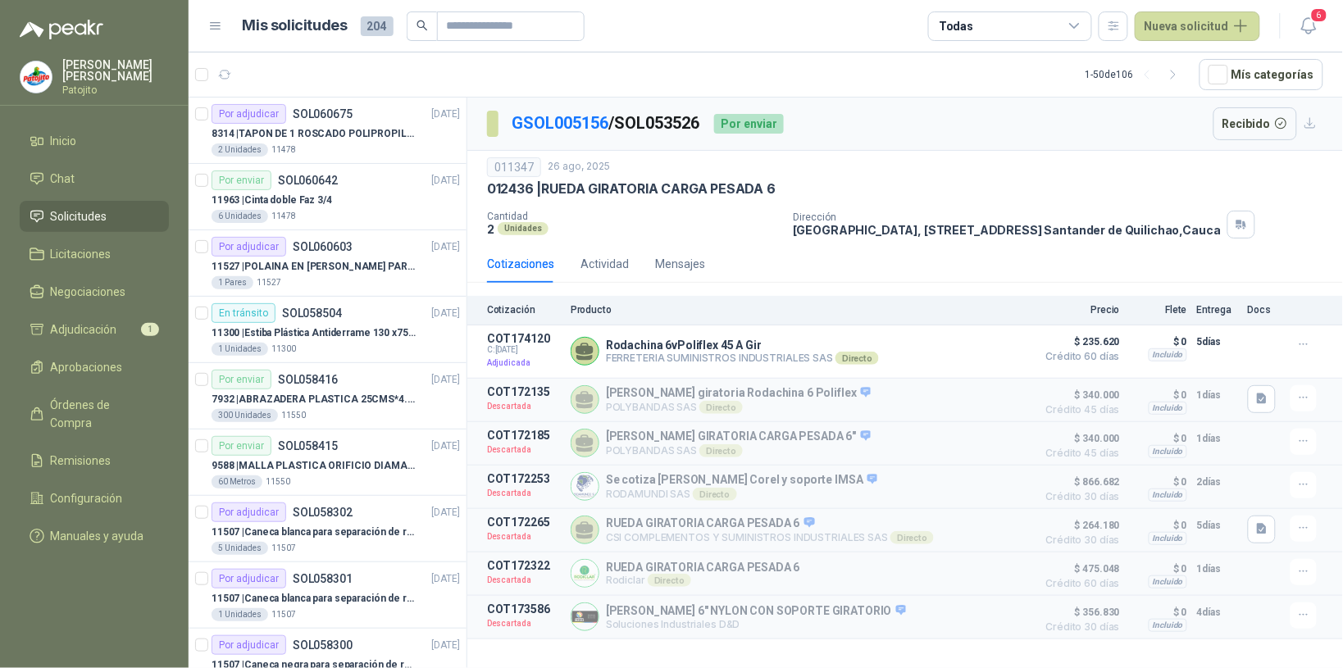
click at [1076, 25] on icon at bounding box center [1074, 26] width 9 height 4
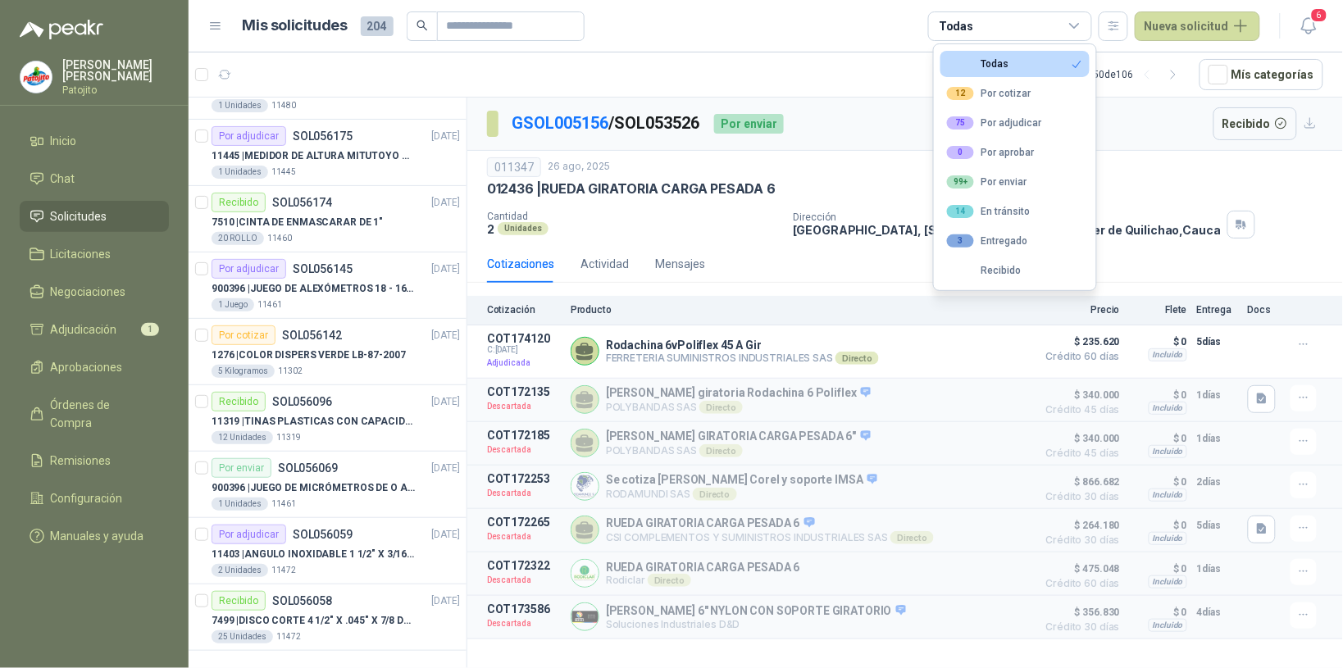
scroll to position [2775, 0]
click at [844, 30] on article "Mis solicitudes 204 Todas Nueva solicitud" at bounding box center [752, 26] width 1018 height 30
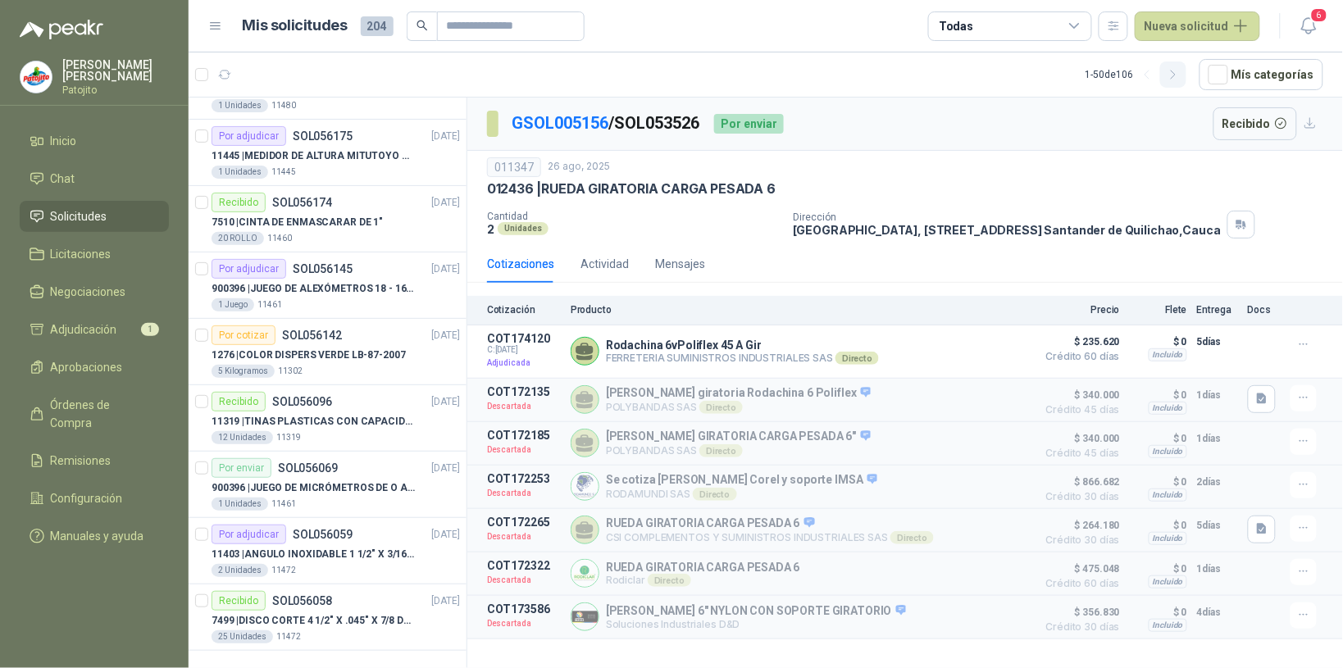
click at [1180, 75] on icon "button" at bounding box center [1174, 75] width 14 height 14
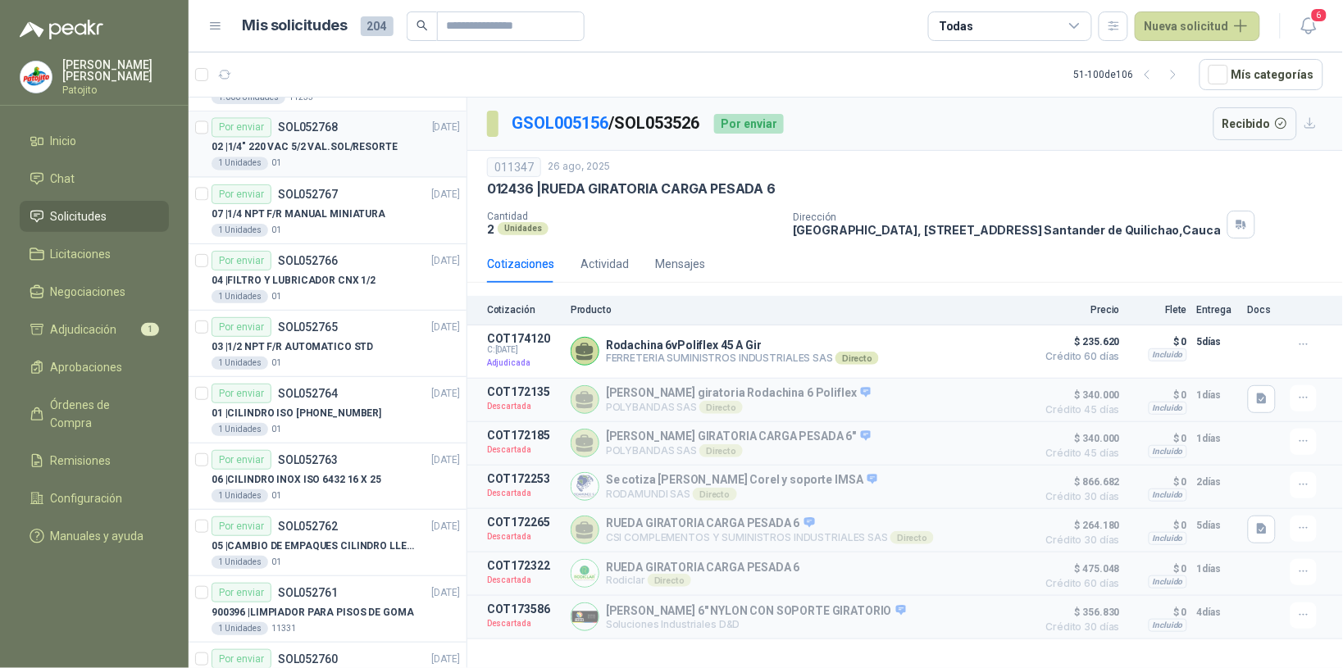
click at [374, 171] on div "1 Unidades 01" at bounding box center [335, 163] width 248 height 13
